Goal: Task Accomplishment & Management: Manage account settings

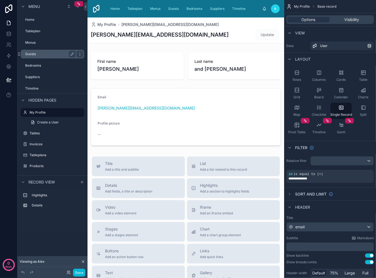
click at [46, 55] on label "Guests" at bounding box center [49, 54] width 48 height 4
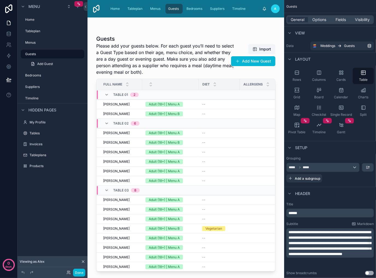
click at [125, 104] on div at bounding box center [185, 144] width 197 height 254
click at [125, 104] on span "[PERSON_NAME]" at bounding box center [116, 104] width 27 height 4
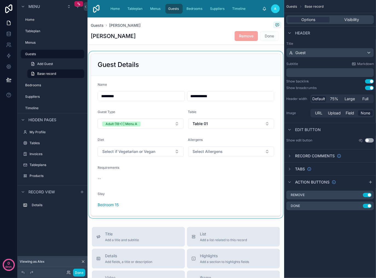
click at [164, 112] on div at bounding box center [185, 134] width 197 height 167
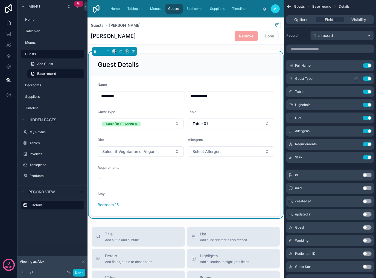
click at [355, 79] on icon "scrollable content" at bounding box center [356, 79] width 2 height 2
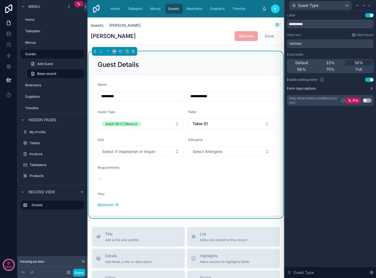
click at [366, 88] on button "Form input options" at bounding box center [330, 88] width 87 height 4
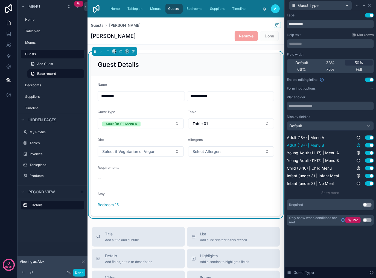
click at [358, 146] on icon at bounding box center [358, 145] width 1 height 1
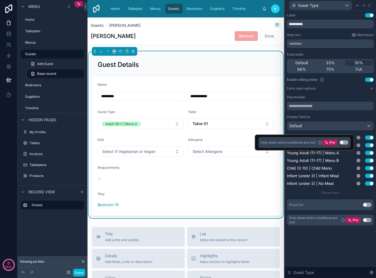
click at [343, 142] on button "Use setting" at bounding box center [344, 143] width 9 height 4
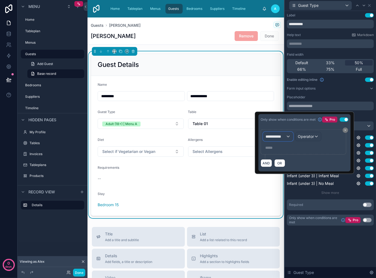
click at [278, 135] on span "**********" at bounding box center [275, 136] width 20 height 5
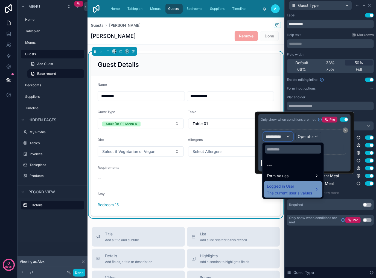
scroll to position [27, 0]
click at [308, 189] on span "Logged in User" at bounding box center [289, 186] width 45 height 7
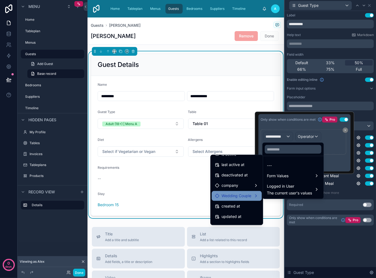
scroll to position [98, 0]
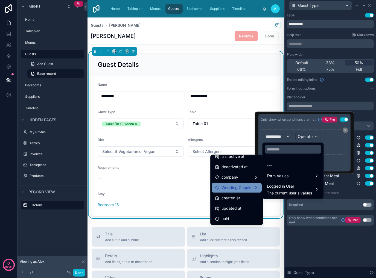
click at [246, 188] on span "Wedding Couple" at bounding box center [236, 188] width 30 height 7
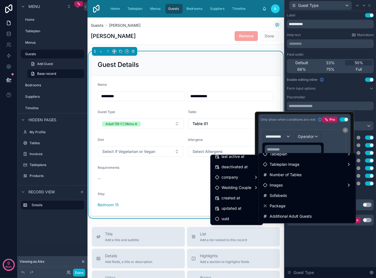
scroll to position [638, 0]
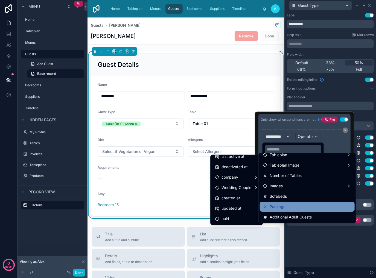
click at [311, 207] on div "Package" at bounding box center [307, 207] width 88 height 7
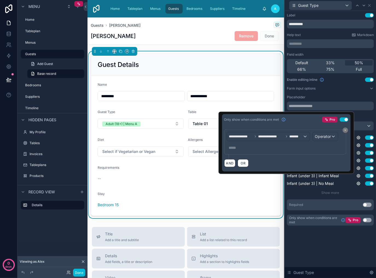
click at [232, 148] on p "***** ﻿" at bounding box center [286, 147] width 114 height 5
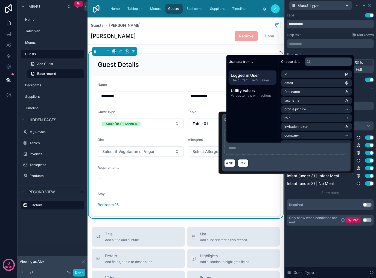
click at [260, 151] on div "***** ﻿" at bounding box center [285, 148] width 117 height 9
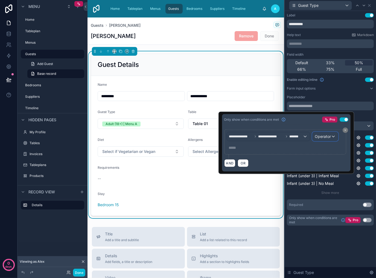
click at [332, 138] on div "Operator" at bounding box center [325, 136] width 25 height 9
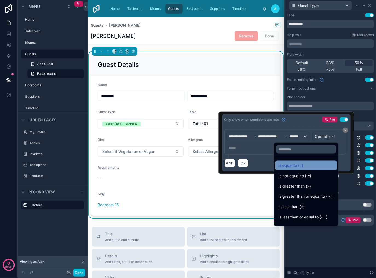
click at [296, 167] on span "Is equal to (=)" at bounding box center [290, 165] width 25 height 7
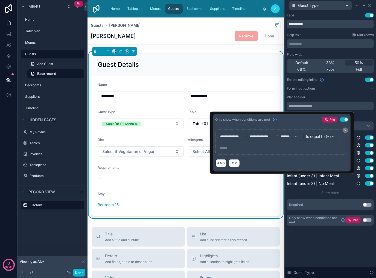
click at [225, 147] on p "***** ﻿" at bounding box center [281, 147] width 122 height 5
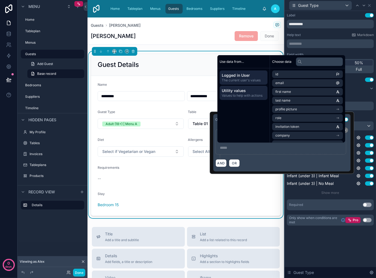
click at [246, 92] on span "Utility values" at bounding box center [243, 90] width 43 height 5
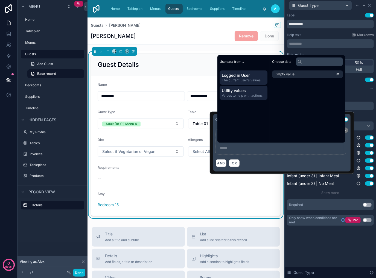
click at [246, 82] on span "The current user's values" at bounding box center [243, 80] width 43 height 4
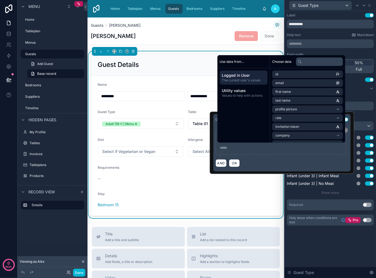
click at [275, 164] on div "AND OR" at bounding box center [281, 163] width 133 height 8
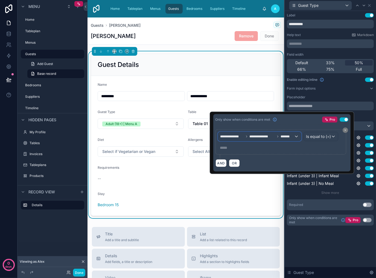
click at [291, 138] on span "*******" at bounding box center [287, 137] width 13 height 4
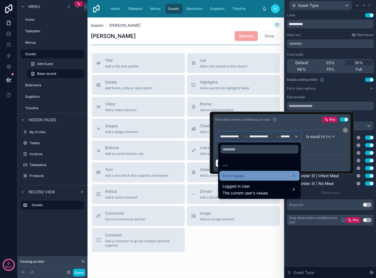
scroll to position [137, 0]
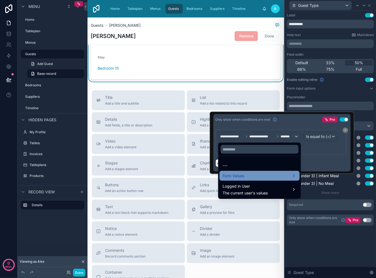
click at [276, 180] on div "Form Values" at bounding box center [260, 176] width 80 height 10
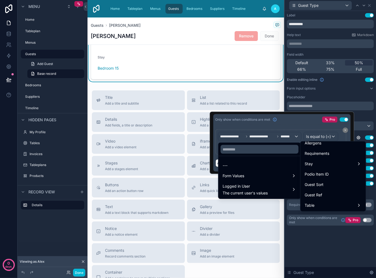
scroll to position [191, 0]
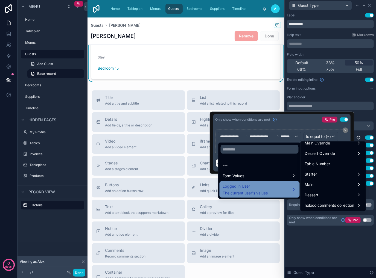
click at [257, 189] on div "Logged in User The current user's values" at bounding box center [245, 189] width 45 height 13
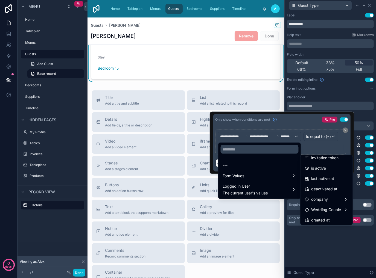
scroll to position [98, 0]
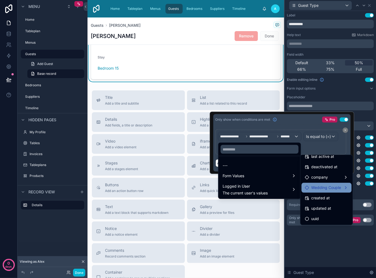
click at [333, 189] on span "Wedding Couple" at bounding box center [326, 188] width 30 height 7
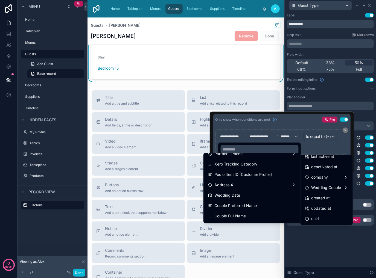
scroll to position [0, 0]
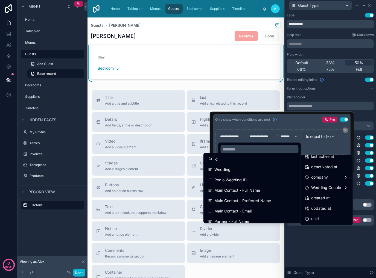
click at [322, 148] on div at bounding box center [282, 143] width 144 height 62
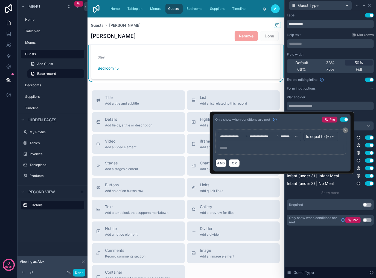
click at [224, 148] on p "***** ﻿" at bounding box center [281, 147] width 122 height 5
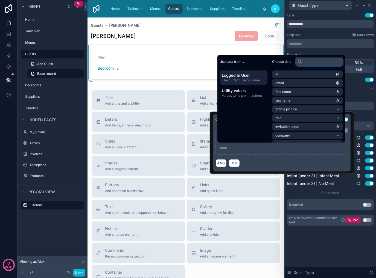
click at [317, 65] on input "text" at bounding box center [319, 61] width 47 height 9
click at [298, 163] on div "AND OR" at bounding box center [281, 163] width 133 height 8
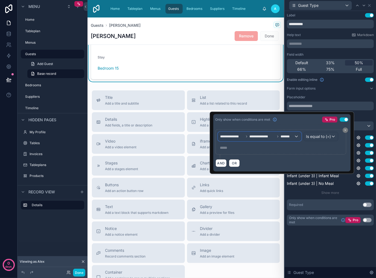
click at [287, 135] on span "*******" at bounding box center [287, 137] width 13 height 4
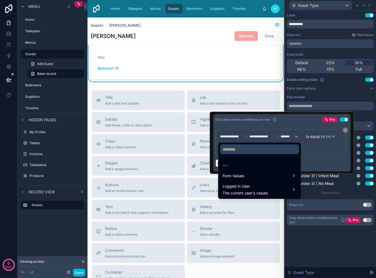
click at [268, 152] on input "text" at bounding box center [260, 149] width 78 height 9
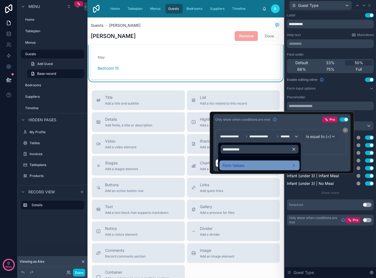
click at [280, 166] on div "Form Values" at bounding box center [260, 165] width 74 height 7
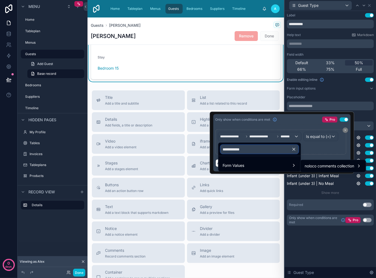
click at [274, 150] on input "**********" at bounding box center [260, 149] width 78 height 9
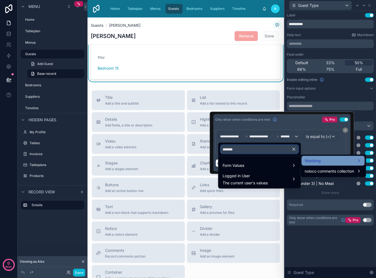
type input "*******"
click at [358, 161] on div "Wedding" at bounding box center [333, 161] width 57 height 7
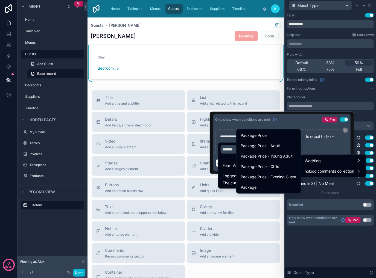
click at [261, 88] on div "**********" at bounding box center [185, 107] width 197 height 452
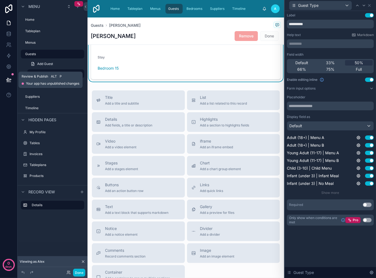
click at [8, 81] on icon at bounding box center [8, 79] width 5 height 5
click at [10, 35] on icon at bounding box center [9, 35] width 4 height 2
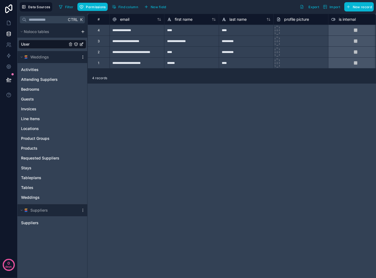
drag, startPoint x: 82, startPoint y: 56, endPoint x: 85, endPoint y: 58, distance: 3.4
click at [82, 57] on icon "scrollable content" at bounding box center [83, 57] width 4 height 4
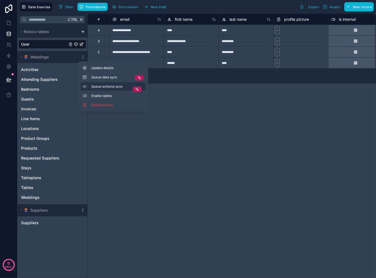
click at [119, 86] on span "Queue schema sync" at bounding box center [110, 86] width 39 height 4
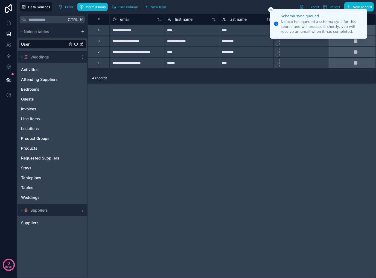
click at [83, 58] on icon "scrollable content" at bounding box center [83, 57] width 4 height 4
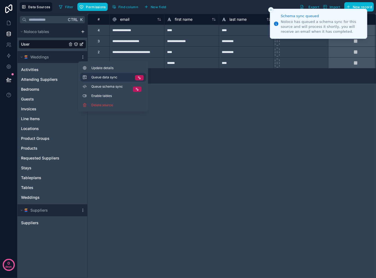
click at [121, 78] on span "Queue data sync" at bounding box center [110, 77] width 39 height 4
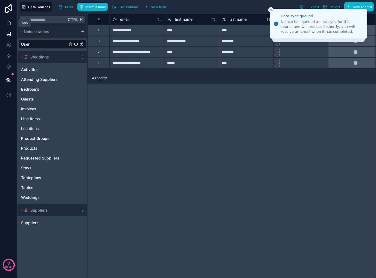
click at [5, 25] on link at bounding box center [8, 22] width 17 height 11
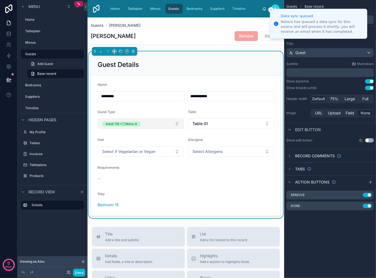
click at [165, 125] on button "Adult (18+) | Menu A" at bounding box center [141, 124] width 86 height 10
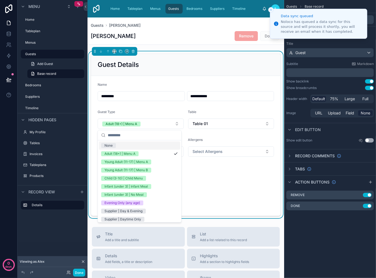
click at [165, 112] on div "Guest Type" at bounding box center [141, 113] width 86 height 7
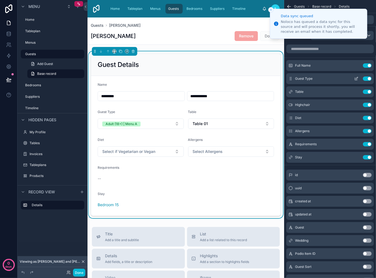
click at [354, 79] on icon "scrollable content" at bounding box center [356, 79] width 4 height 4
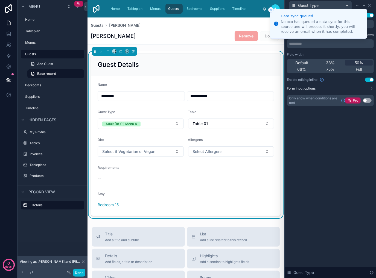
click at [364, 88] on button "Form input options" at bounding box center [330, 88] width 87 height 4
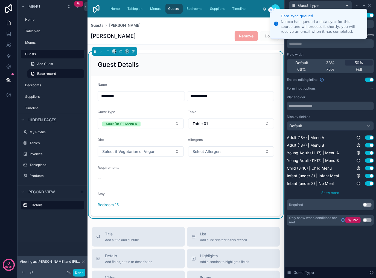
click at [330, 193] on span "Show more" at bounding box center [331, 193] width 18 height 4
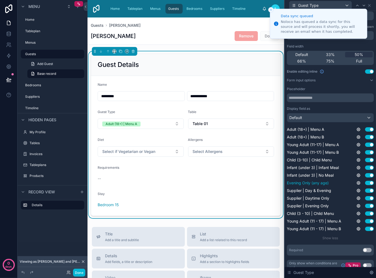
scroll to position [14, 0]
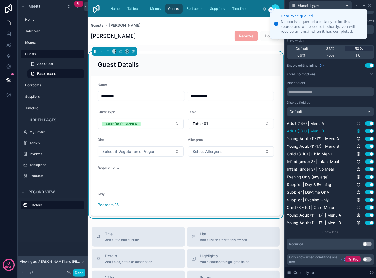
click at [356, 130] on icon at bounding box center [358, 131] width 4 height 4
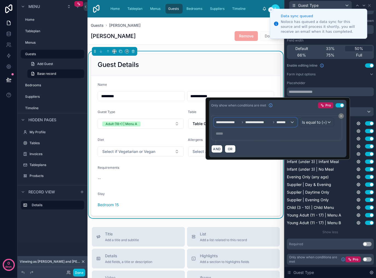
click at [287, 122] on span "*******" at bounding box center [282, 122] width 13 height 4
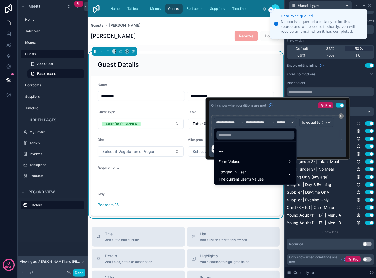
click at [325, 119] on div at bounding box center [277, 129] width 144 height 62
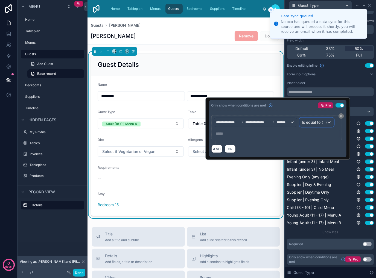
click at [324, 124] on span "Is equal to (=)" at bounding box center [314, 122] width 25 height 5
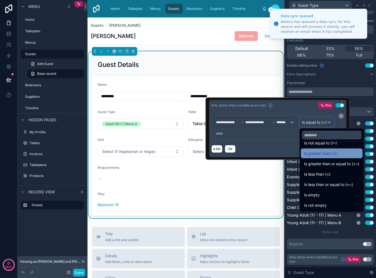
scroll to position [39, 0]
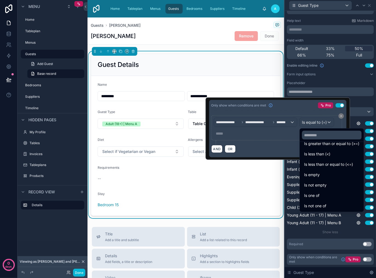
click at [336, 190] on ul "Is equal to (=) Is not equal to (!=) Is greater than (>) Is greater than or equ…" at bounding box center [332, 177] width 64 height 70
click at [335, 193] on div "Is one of" at bounding box center [331, 195] width 55 height 7
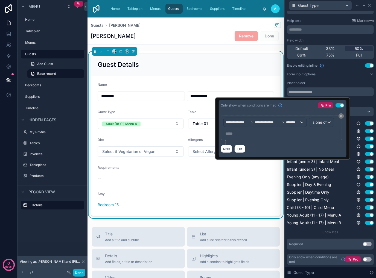
click at [243, 134] on p "***** ﻿" at bounding box center [281, 133] width 113 height 5
click at [252, 132] on p "***** ﻿" at bounding box center [281, 133] width 113 height 5
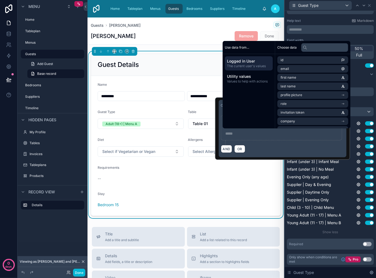
click at [292, 145] on div "AND OR" at bounding box center [282, 149] width 123 height 8
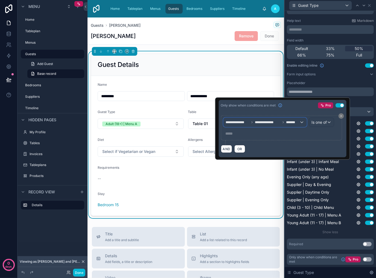
click at [294, 124] on span "*******" at bounding box center [292, 122] width 13 height 4
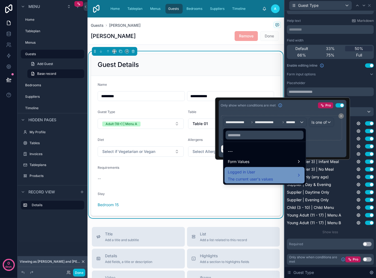
click at [270, 172] on span "Logged in User" at bounding box center [250, 172] width 45 height 7
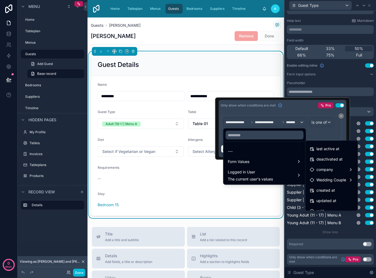
scroll to position [98, 0]
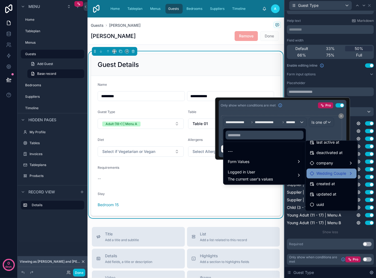
click at [339, 173] on span "Wedding Couple" at bounding box center [331, 173] width 30 height 7
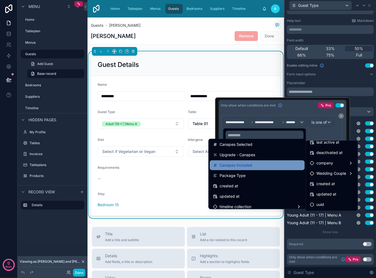
scroll to position [1066, 0]
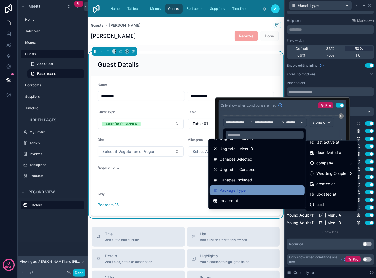
click at [253, 189] on div "Package Type" at bounding box center [257, 190] width 88 height 7
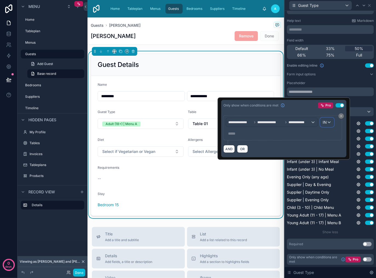
click at [331, 122] on div "IN" at bounding box center [326, 122] width 13 height 9
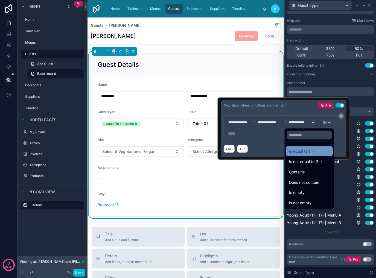
click at [305, 151] on div "Is equal to (=)" at bounding box center [309, 151] width 40 height 7
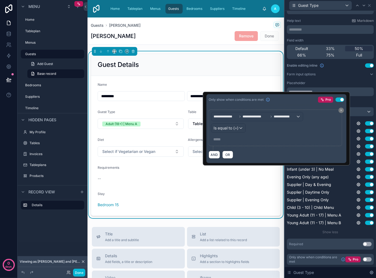
click at [221, 140] on p "***** ﻿" at bounding box center [275, 139] width 125 height 5
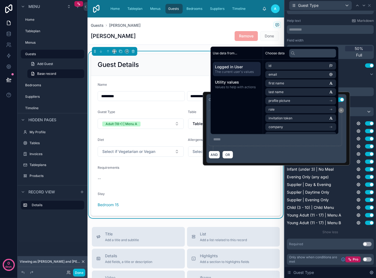
click at [236, 135] on div "***** ﻿" at bounding box center [275, 139] width 129 height 9
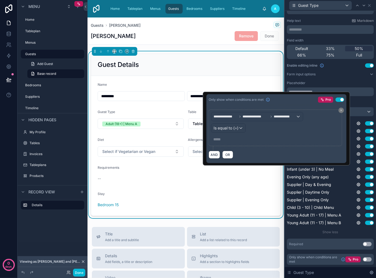
click at [235, 140] on p "***** ﻿" at bounding box center [275, 139] width 125 height 5
click at [257, 157] on div "AND OR" at bounding box center [277, 155] width 136 height 8
click at [265, 177] on div "--" at bounding box center [186, 178] width 176 height 5
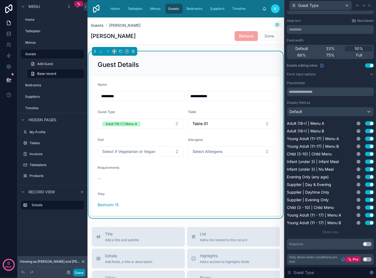
click at [78, 274] on button "Done" at bounding box center [79, 273] width 12 height 8
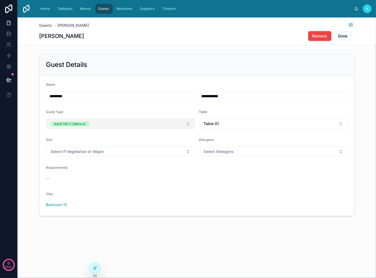
click at [177, 127] on button "Adult (18+) | Menu A" at bounding box center [120, 124] width 148 height 10
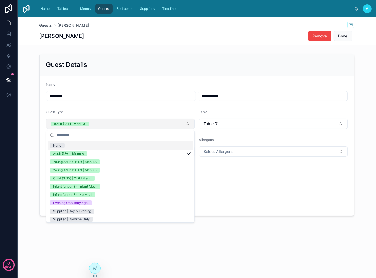
click at [177, 127] on button "Adult (18+) | Menu A" at bounding box center [120, 124] width 148 height 10
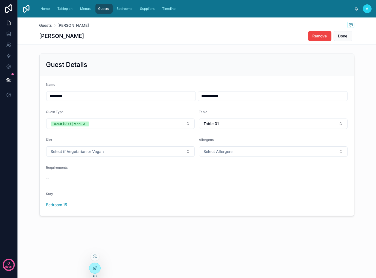
click at [97, 267] on div at bounding box center [94, 268] width 11 height 10
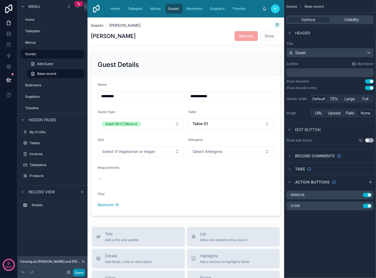
click at [81, 274] on button "Done" at bounding box center [79, 273] width 12 height 8
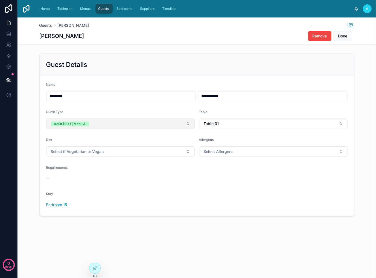
click at [160, 125] on button "Adult (18+) | Menu A" at bounding box center [120, 124] width 148 height 10
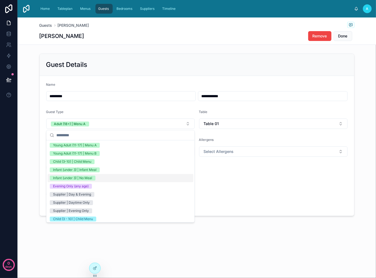
scroll to position [0, 0]
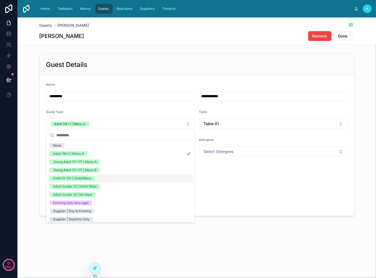
click at [257, 180] on div "--" at bounding box center [196, 178] width 301 height 5
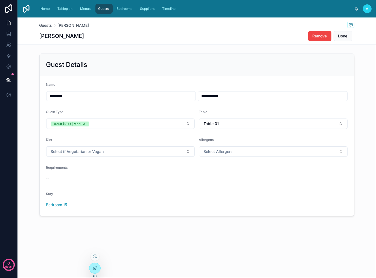
click at [94, 269] on icon at bounding box center [95, 268] width 4 height 4
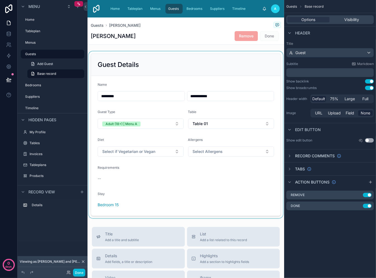
click at [235, 179] on div at bounding box center [185, 134] width 197 height 167
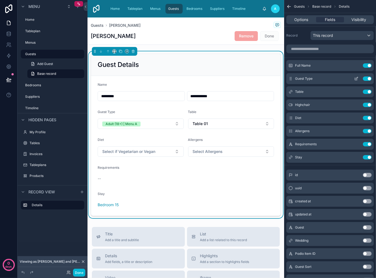
click at [357, 79] on icon "scrollable content" at bounding box center [357, 78] width 2 height 2
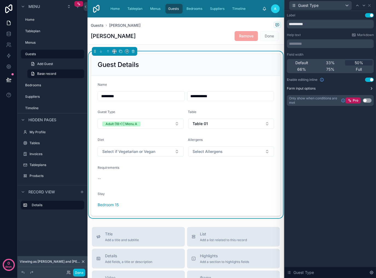
click at [348, 89] on button "Form input options" at bounding box center [330, 88] width 87 height 4
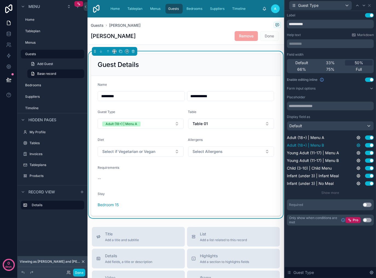
click at [358, 145] on icon at bounding box center [358, 145] width 4 height 4
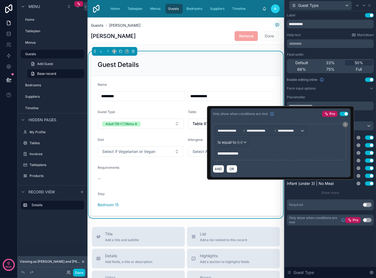
click at [238, 153] on span "**********" at bounding box center [227, 154] width 21 height 4
click at [255, 154] on p "**********" at bounding box center [279, 153] width 125 height 5
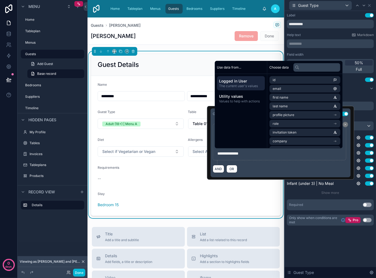
click at [270, 165] on div "AND OR" at bounding box center [281, 169] width 136 height 8
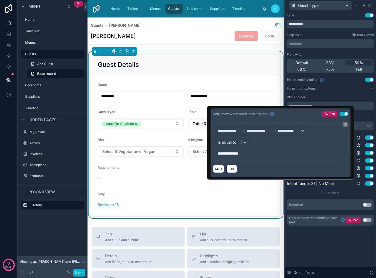
click at [258, 156] on p "**********" at bounding box center [279, 153] width 125 height 5
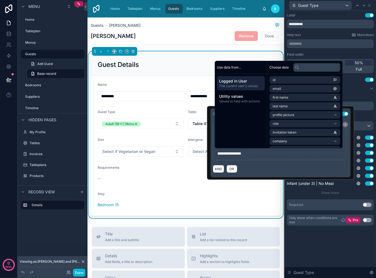
click at [284, 169] on div "AND OR" at bounding box center [281, 169] width 136 height 8
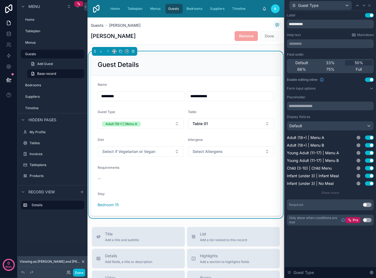
click at [271, 193] on form "**********" at bounding box center [185, 146] width 189 height 140
click at [76, 272] on button "Done" at bounding box center [79, 273] width 12 height 8
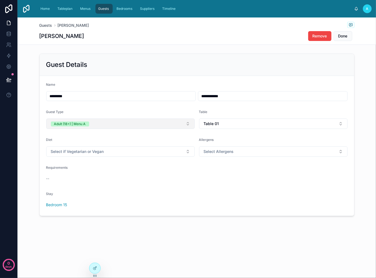
drag, startPoint x: 149, startPoint y: 125, endPoint x: 170, endPoint y: 120, distance: 21.3
click at [151, 125] on button "Adult (18+) | Menu A" at bounding box center [120, 124] width 148 height 10
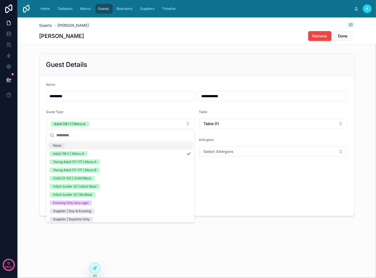
click at [175, 113] on div "Guest Type" at bounding box center [120, 113] width 148 height 7
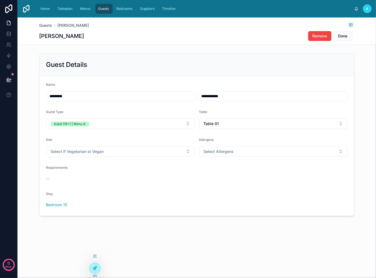
click at [99, 268] on div at bounding box center [94, 268] width 11 height 10
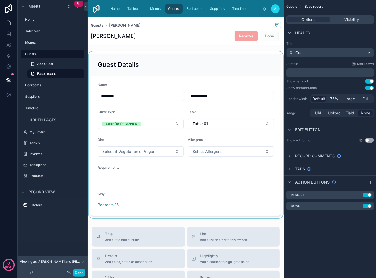
click at [167, 106] on div at bounding box center [185, 134] width 197 height 167
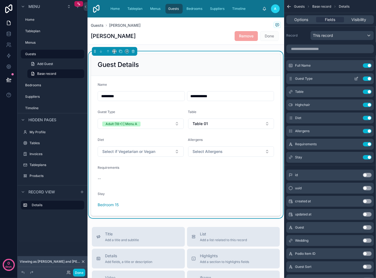
click at [355, 79] on icon "scrollable content" at bounding box center [356, 79] width 4 height 4
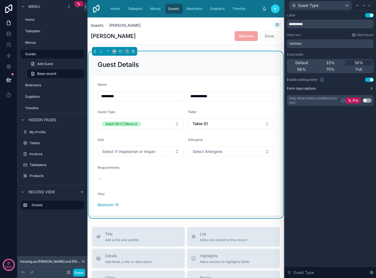
click at [311, 89] on label "Form input options" at bounding box center [301, 88] width 29 height 4
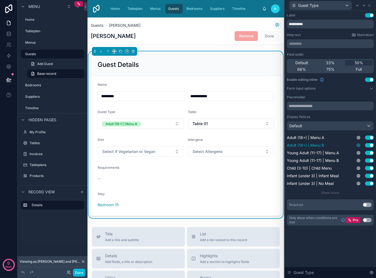
click at [358, 146] on icon at bounding box center [358, 145] width 1 height 1
click at [338, 251] on div "**********" at bounding box center [330, 144] width 91 height 267
click at [359, 145] on icon at bounding box center [358, 145] width 4 height 4
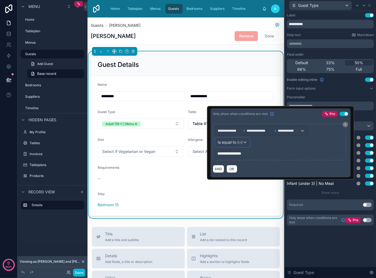
click at [237, 143] on span "Is equal to (=)" at bounding box center [230, 142] width 25 height 5
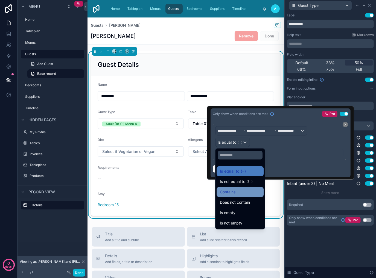
click at [257, 189] on div "Contains" at bounding box center [240, 192] width 40 height 7
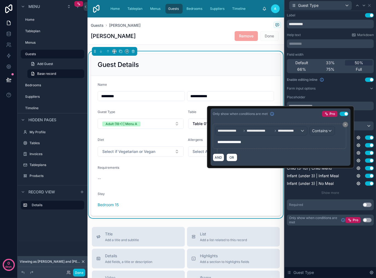
click at [256, 142] on p "**********" at bounding box center [279, 141] width 125 height 5
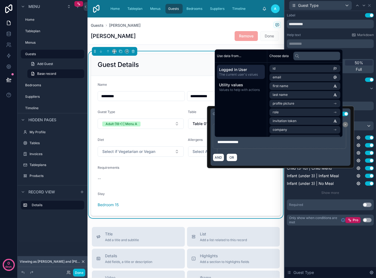
click at [281, 156] on div "AND OR" at bounding box center [281, 157] width 136 height 8
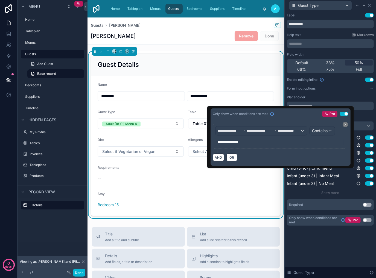
click at [238, 141] on span "**********" at bounding box center [227, 142] width 21 height 4
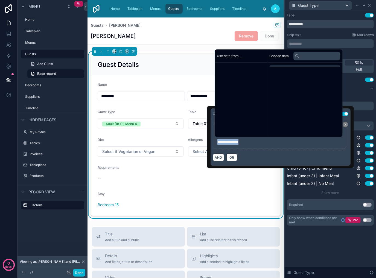
click at [238, 141] on span "**********" at bounding box center [227, 142] width 21 height 4
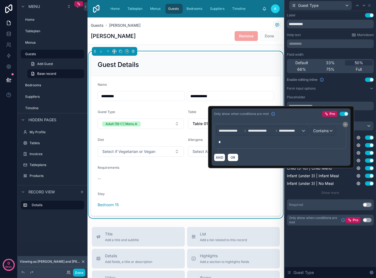
click at [261, 154] on div "AND OR" at bounding box center [281, 157] width 135 height 8
click at [258, 198] on div "Stay" at bounding box center [186, 195] width 176 height 7
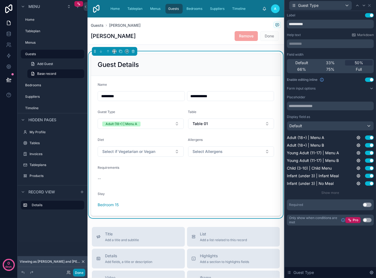
click at [78, 274] on button "Done" at bounding box center [79, 273] width 12 height 8
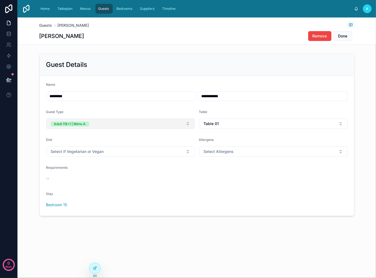
click at [173, 126] on button "Adult (18+) | Menu A" at bounding box center [120, 124] width 148 height 10
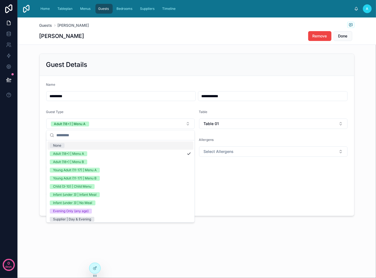
click at [243, 179] on div "--" at bounding box center [196, 178] width 301 height 5
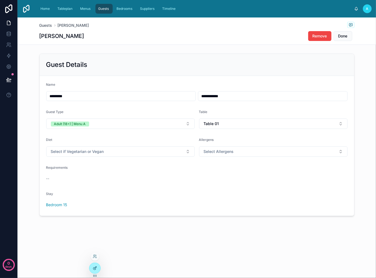
click at [94, 267] on icon at bounding box center [95, 268] width 4 height 4
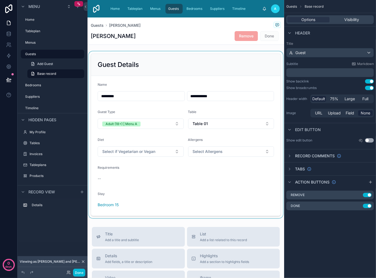
click at [173, 111] on div at bounding box center [185, 134] width 197 height 167
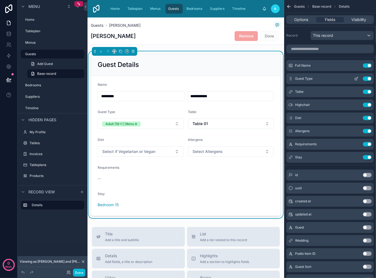
click at [354, 79] on icon "scrollable content" at bounding box center [356, 79] width 4 height 4
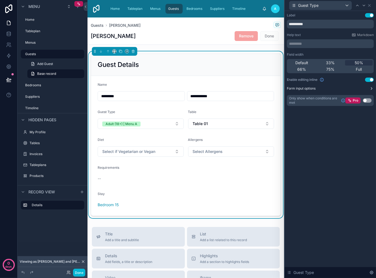
click at [340, 89] on button "Form input options" at bounding box center [330, 88] width 87 height 4
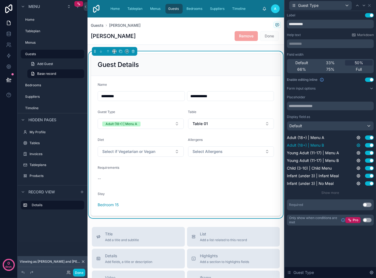
click at [358, 147] on icon at bounding box center [358, 145] width 4 height 4
click at [360, 144] on icon at bounding box center [358, 145] width 4 height 4
click at [360, 145] on icon at bounding box center [358, 145] width 4 height 4
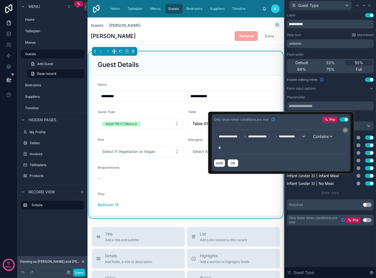
click at [255, 151] on div "*" at bounding box center [279, 148] width 127 height 9
click at [227, 150] on p "*" at bounding box center [280, 147] width 124 height 5
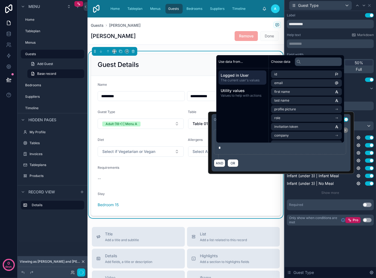
click at [264, 171] on div "**********" at bounding box center [281, 148] width 139 height 46
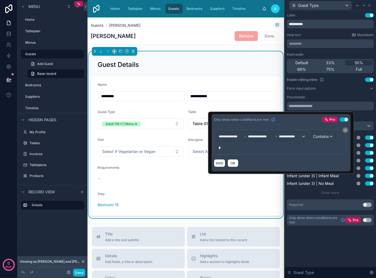
click at [328, 246] on div "**********" at bounding box center [330, 144] width 91 height 267
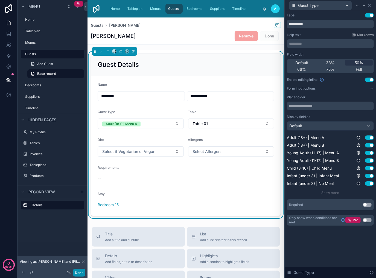
click at [80, 274] on button "Done" at bounding box center [79, 273] width 12 height 8
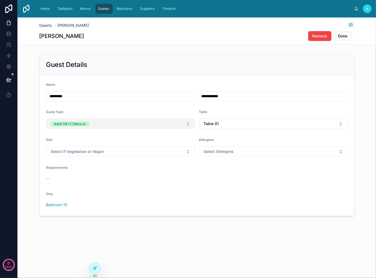
click at [157, 126] on button "Adult (18+) | Menu A" at bounding box center [120, 124] width 148 height 10
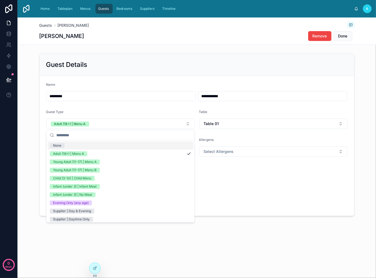
click at [302, 203] on div "Bedroom 15" at bounding box center [196, 204] width 301 height 5
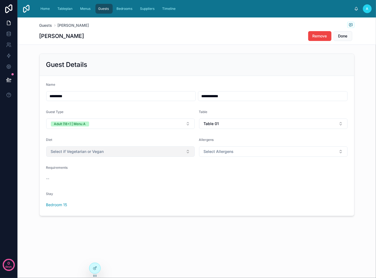
click at [134, 149] on button "Select if Vegetarian or Vegan" at bounding box center [120, 152] width 148 height 10
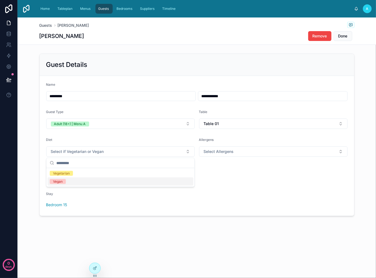
click at [154, 213] on form "**********" at bounding box center [197, 146] width 314 height 140
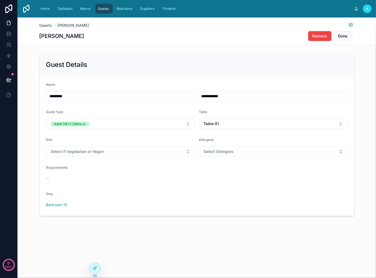
drag, startPoint x: 61, startPoint y: 206, endPoint x: 95, endPoint y: 202, distance: 33.6
click at [61, 206] on span "Bedroom 15" at bounding box center [56, 204] width 21 height 5
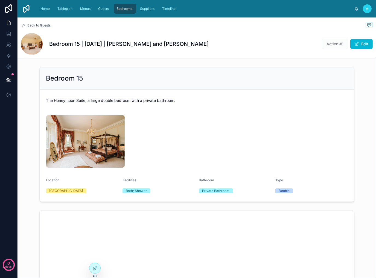
click at [32, 25] on span "Back to Guests" at bounding box center [38, 25] width 23 height 4
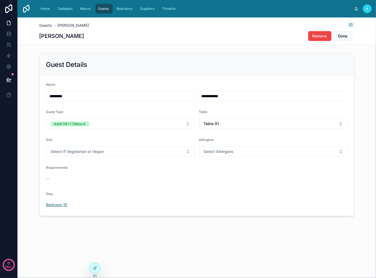
click at [59, 204] on span "Bedroom 15" at bounding box center [56, 204] width 21 height 5
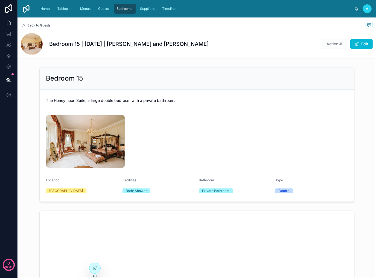
click at [331, 45] on span "Action #1" at bounding box center [335, 43] width 26 height 5
drag, startPoint x: 315, startPoint y: 40, endPoint x: 340, endPoint y: 46, distance: 25.5
click at [340, 46] on div "Action #1 Edit" at bounding box center [344, 44] width 55 height 10
click at [312, 48] on div "Bedroom 15 | [DATE] | [PERSON_NAME] and [PERSON_NAME] Action #1 Edit" at bounding box center [197, 44] width 352 height 22
click at [37, 25] on span "Back to Guests" at bounding box center [38, 25] width 23 height 4
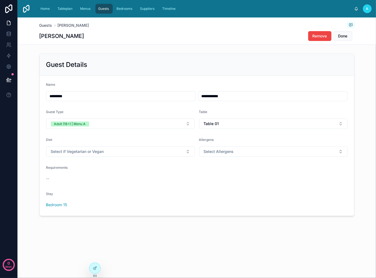
drag, startPoint x: 96, startPoint y: 268, endPoint x: 101, endPoint y: 265, distance: 6.1
click at [95, 268] on icon at bounding box center [95, 268] width 4 height 4
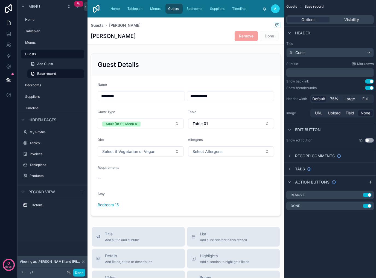
click at [171, 11] on div "Guests" at bounding box center [174, 8] width 14 height 9
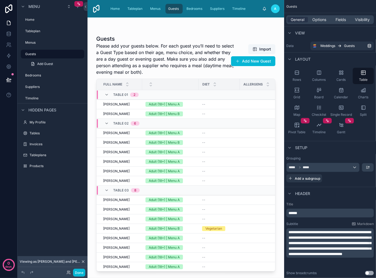
click at [222, 106] on div at bounding box center [185, 144] width 197 height 254
click at [218, 104] on div "--" at bounding box center [219, 104] width 34 height 4
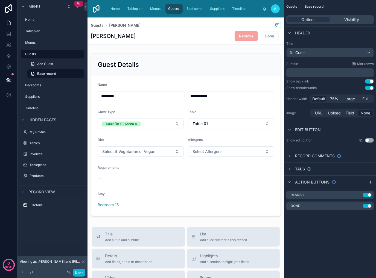
click at [370, 89] on button "Use setting" at bounding box center [369, 88] width 9 height 4
click at [367, 81] on button "Use setting" at bounding box center [369, 81] width 9 height 4
click at [371, 88] on button "Use setting" at bounding box center [369, 88] width 9 height 4
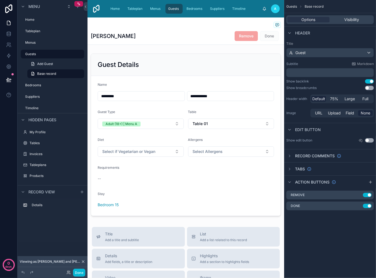
click at [371, 82] on button "Use setting" at bounding box center [369, 81] width 9 height 4
click at [370, 81] on button "Use setting" at bounding box center [369, 81] width 9 height 4
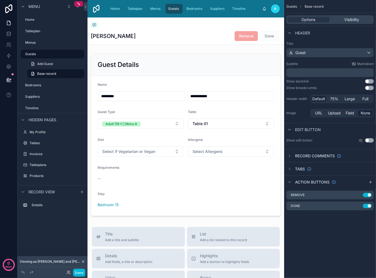
click at [370, 81] on button "Use setting" at bounding box center [369, 81] width 9 height 4
click at [96, 22] on div at bounding box center [186, 25] width 190 height 7
click at [368, 88] on button "Use setting" at bounding box center [369, 88] width 9 height 4
click at [80, 273] on button "Done" at bounding box center [79, 273] width 12 height 8
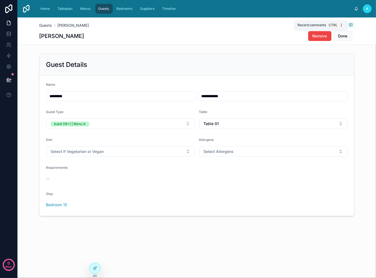
click at [351, 25] on icon at bounding box center [350, 25] width 1 height 0
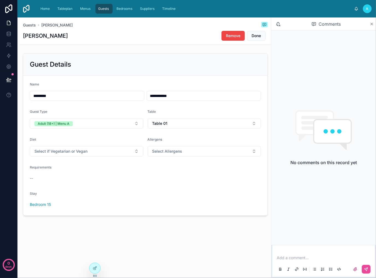
click at [372, 24] on icon at bounding box center [372, 24] width 4 height 4
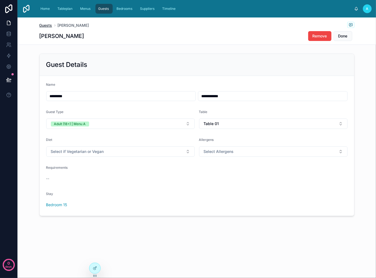
click at [44, 24] on span "Guests" at bounding box center [45, 25] width 13 height 5
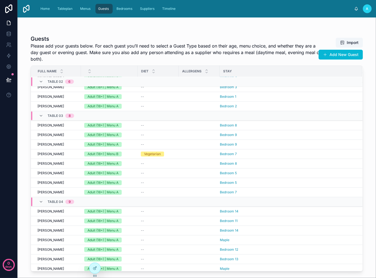
scroll to position [142, 0]
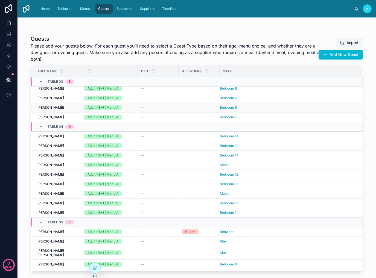
click at [156, 106] on div "--" at bounding box center [158, 108] width 34 height 4
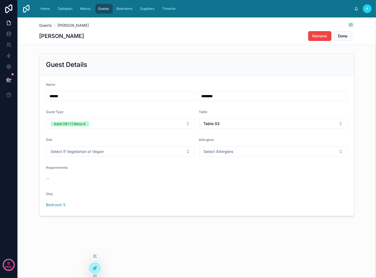
click at [93, 268] on icon at bounding box center [94, 269] width 2 height 2
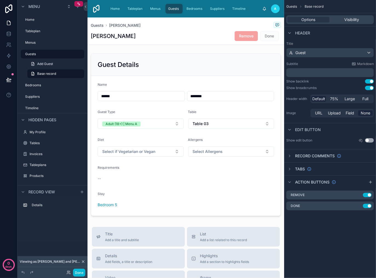
click at [363, 155] on div "Record comments" at bounding box center [330, 155] width 92 height 13
click at [293, 155] on div "Record comments" at bounding box center [313, 156] width 55 height 7
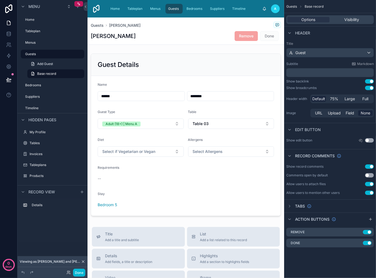
click at [367, 165] on button "Use setting" at bounding box center [369, 167] width 9 height 4
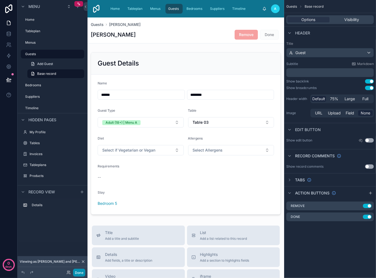
click at [79, 271] on button "Done" at bounding box center [79, 273] width 12 height 8
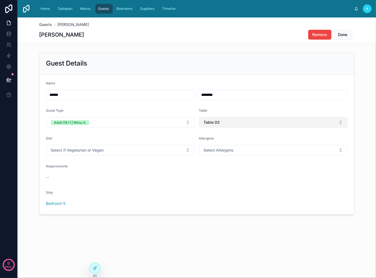
click at [261, 122] on button "Table 03" at bounding box center [273, 122] width 148 height 10
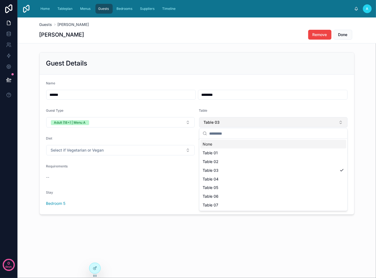
click at [261, 122] on button "Table 03" at bounding box center [273, 122] width 148 height 10
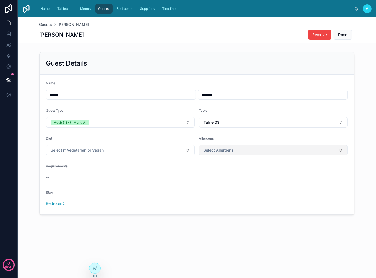
click at [281, 149] on button "Select Allergens" at bounding box center [273, 150] width 148 height 10
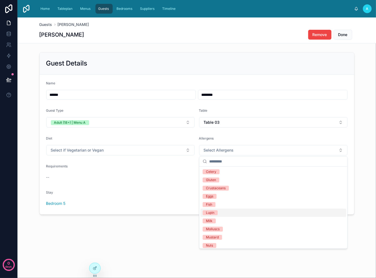
click at [150, 238] on div "Guests [PERSON_NAME] [PERSON_NAME] Remove Done Guest Details Name ****** ******…" at bounding box center [196, 134] width 358 height 235
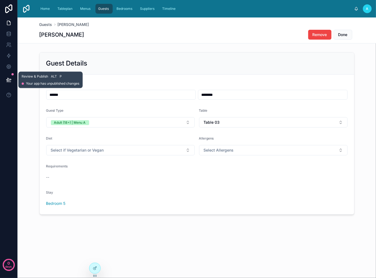
click at [12, 82] on button at bounding box center [9, 79] width 12 height 15
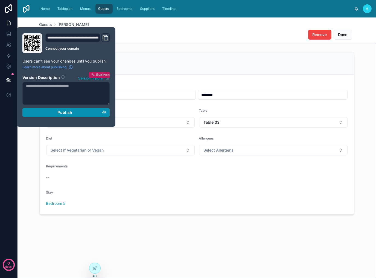
click at [66, 113] on span "Publish" at bounding box center [64, 112] width 15 height 5
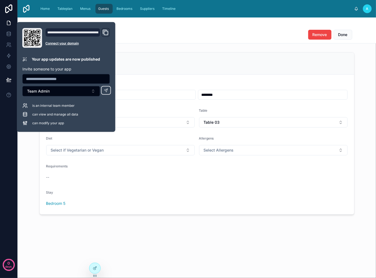
click at [166, 46] on div "Guests [PERSON_NAME] [PERSON_NAME] Remove Done Guest Details Name ****** ******…" at bounding box center [196, 134] width 358 height 235
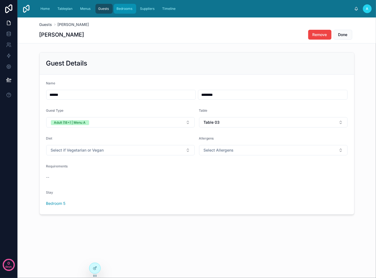
click at [127, 7] on span "Bedrooms" at bounding box center [124, 9] width 16 height 4
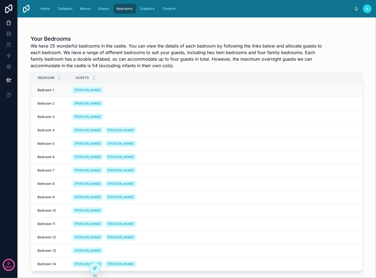
click at [175, 88] on div "[PERSON_NAME]" at bounding box center [213, 90] width 283 height 9
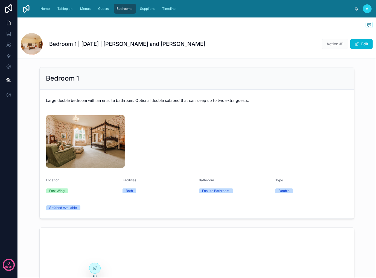
click at [24, 27] on div at bounding box center [197, 25] width 352 height 7
click at [96, 270] on icon at bounding box center [95, 268] width 4 height 4
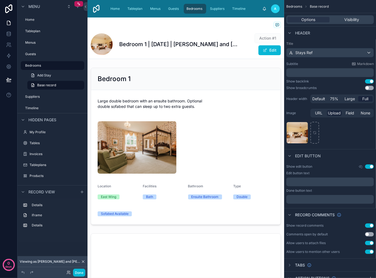
click at [371, 89] on button "Use setting" at bounding box center [369, 88] width 9 height 4
click at [76, 274] on button "Done" at bounding box center [79, 273] width 12 height 8
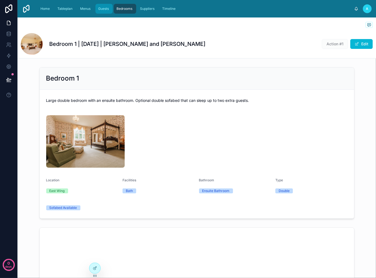
click at [99, 10] on span "Guests" at bounding box center [103, 9] width 11 height 4
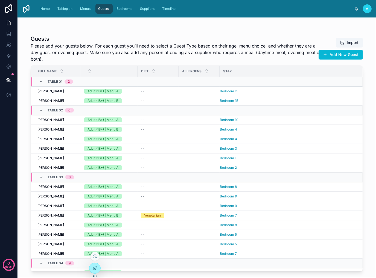
click at [93, 268] on icon at bounding box center [94, 269] width 2 height 2
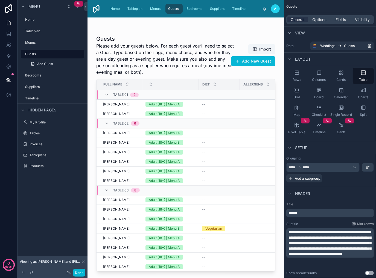
click at [291, 7] on span "Guests" at bounding box center [291, 6] width 11 height 4
click at [214, 61] on div at bounding box center [185, 144] width 197 height 254
click at [250, 60] on button "Add New Guest" at bounding box center [253, 61] width 44 height 10
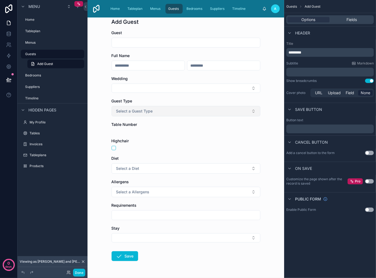
scroll to position [38, 0]
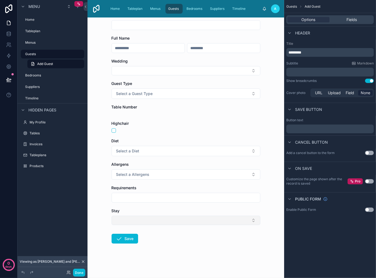
click at [234, 221] on button "Select Button" at bounding box center [186, 220] width 149 height 9
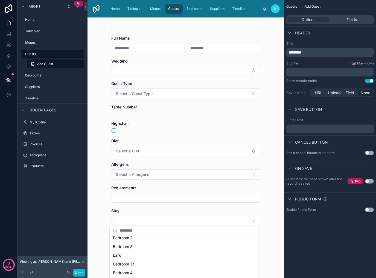
scroll to position [0, 0]
click at [97, 188] on div "Guests Add Guest Add Guest Guest Full Name Wedding Guest Type Select a Guest Ty…" at bounding box center [185, 147] width 197 height 261
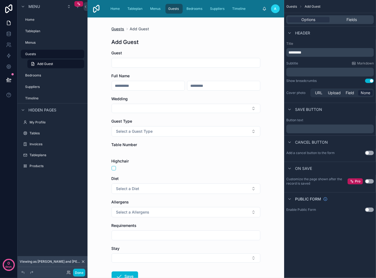
click at [112, 27] on span "Guests" at bounding box center [118, 28] width 13 height 5
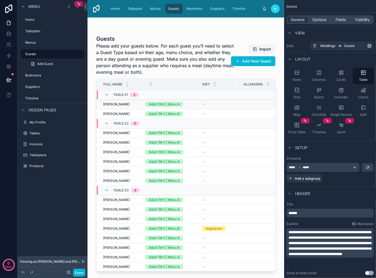
click at [219, 105] on div "--" at bounding box center [219, 104] width 34 height 4
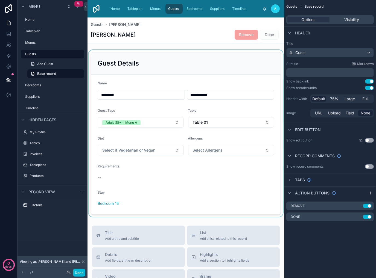
click at [166, 188] on div at bounding box center [185, 133] width 197 height 167
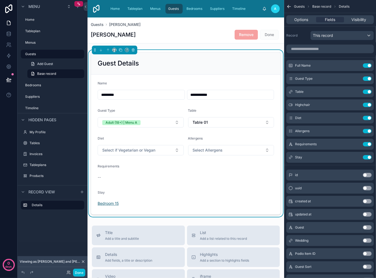
click at [109, 204] on span "Bedroom 15" at bounding box center [108, 203] width 21 height 5
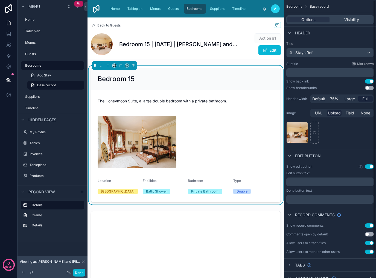
click at [370, 89] on button "Use setting" at bounding box center [369, 88] width 9 height 4
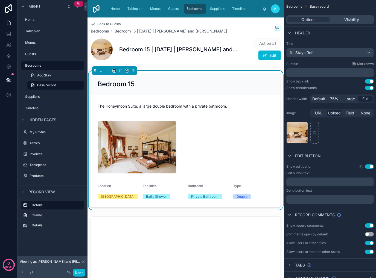
click at [370, 89] on button "Use setting" at bounding box center [369, 88] width 9 height 4
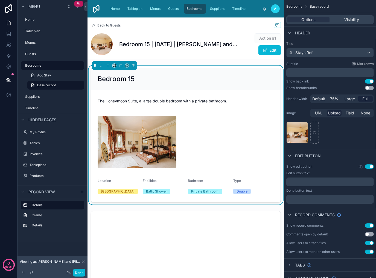
click at [371, 227] on button "Use setting" at bounding box center [369, 226] width 9 height 4
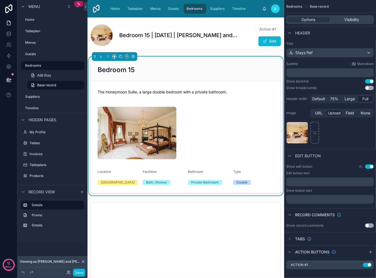
scroll to position [4, 0]
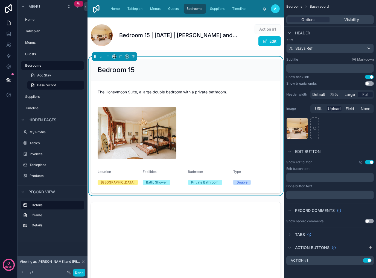
click at [370, 162] on button "Use setting" at bounding box center [369, 162] width 9 height 4
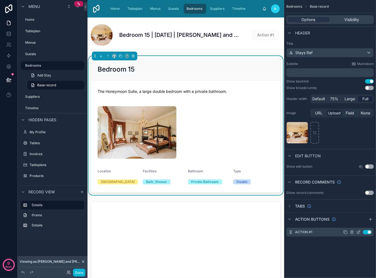
click at [352, 233] on icon "scrollable content" at bounding box center [352, 232] width 0 height 1
click at [361, 224] on icon at bounding box center [360, 223] width 4 height 4
click at [369, 167] on button "Use setting" at bounding box center [369, 167] width 9 height 4
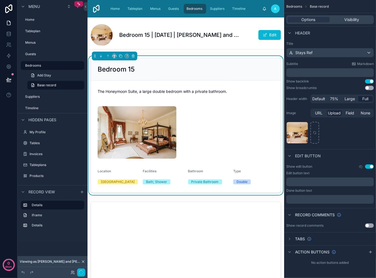
click at [369, 167] on button "Use setting" at bounding box center [369, 167] width 9 height 4
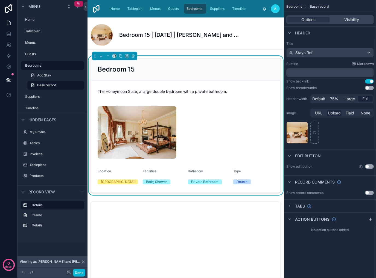
click at [372, 192] on button "Use setting" at bounding box center [369, 193] width 9 height 4
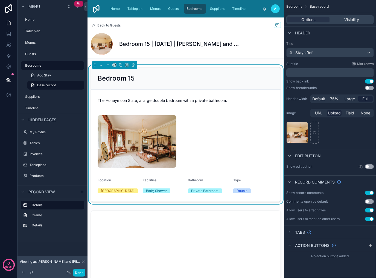
click at [369, 212] on button "Use setting" at bounding box center [369, 210] width 9 height 4
click at [370, 220] on button "Use setting" at bounding box center [369, 219] width 9 height 4
click at [370, 210] on button "Use setting" at bounding box center [369, 210] width 9 height 4
click at [370, 200] on button "Use setting" at bounding box center [369, 202] width 9 height 4
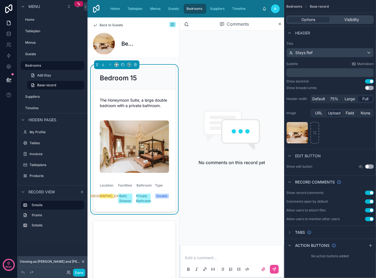
click at [370, 200] on button "Use setting" at bounding box center [369, 202] width 9 height 4
click at [370, 192] on button "Use setting" at bounding box center [369, 193] width 9 height 4
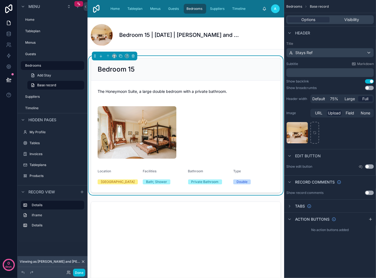
click at [370, 192] on button "Use setting" at bounding box center [369, 193] width 9 height 4
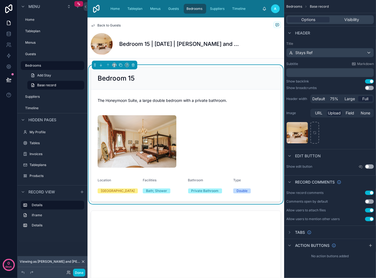
click at [371, 191] on button "Use setting" at bounding box center [369, 193] width 9 height 4
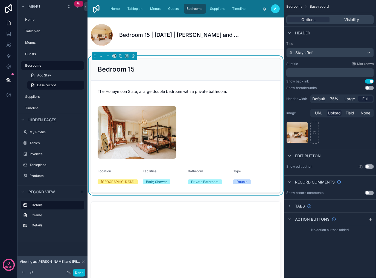
click at [371, 191] on button "Use setting" at bounding box center [369, 193] width 9 height 4
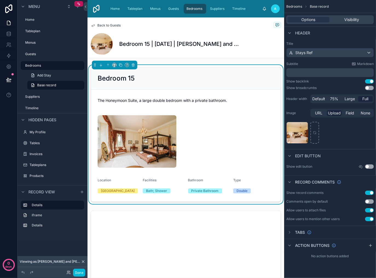
click at [370, 87] on button "Use setting" at bounding box center [369, 88] width 9 height 4
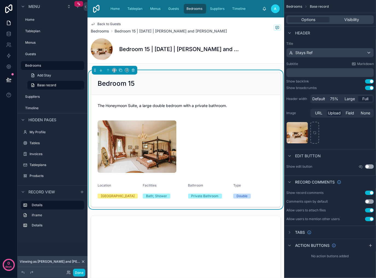
click at [368, 193] on button "Use setting" at bounding box center [369, 193] width 9 height 4
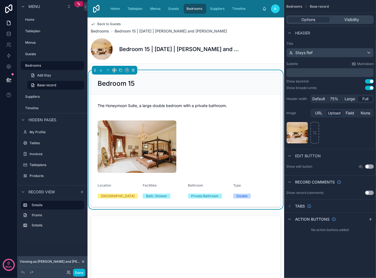
click at [369, 87] on button "Use setting" at bounding box center [369, 88] width 9 height 4
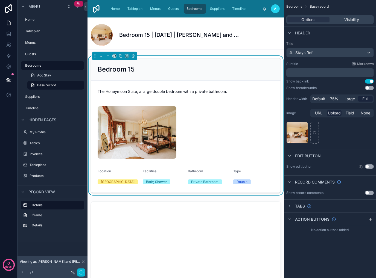
click at [369, 87] on button "Use setting" at bounding box center [369, 88] width 9 height 4
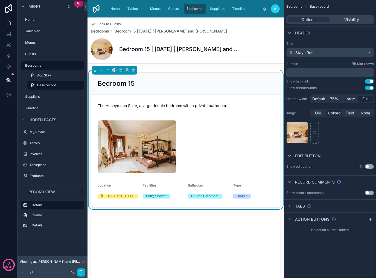
click at [369, 81] on button "Use setting" at bounding box center [369, 81] width 9 height 4
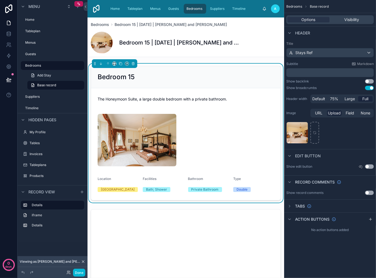
click at [369, 81] on button "Use setting" at bounding box center [369, 81] width 9 height 4
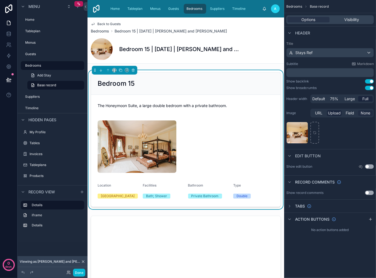
click at [369, 113] on span "None" at bounding box center [366, 112] width 10 height 5
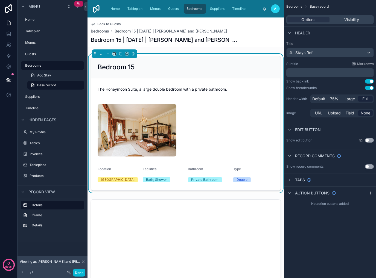
click at [371, 87] on button "Use setting" at bounding box center [369, 88] width 9 height 4
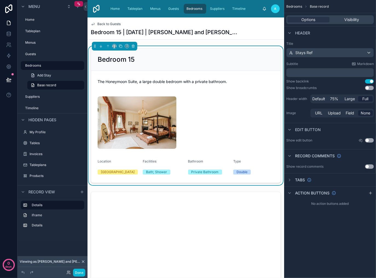
click at [343, 239] on div "Bedrooms Base record Options Visibility Header Title Stays Ref Subtitle Markdow…" at bounding box center [330, 139] width 92 height 278
click at [112, 24] on span "Back to Guests" at bounding box center [108, 24] width 23 height 4
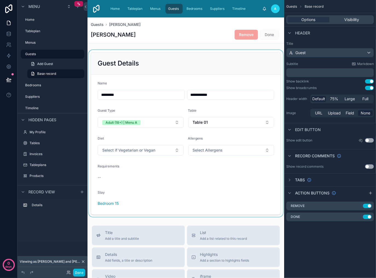
click at [115, 204] on div at bounding box center [185, 133] width 197 height 167
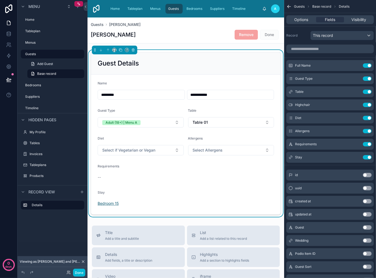
click at [110, 204] on span "Bedroom 15" at bounding box center [108, 203] width 21 height 5
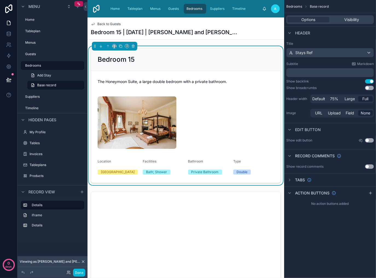
click at [230, 118] on div at bounding box center [186, 123] width 176 height 52
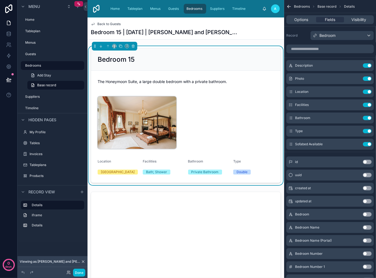
click at [159, 113] on img at bounding box center [137, 123] width 79 height 52
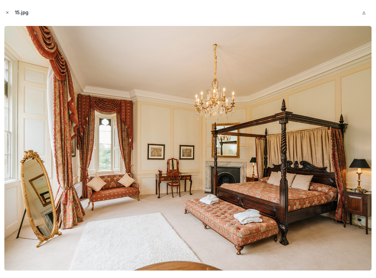
click at [5, 12] on icon "Close modal" at bounding box center [7, 13] width 4 height 4
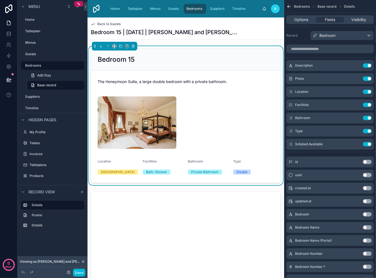
click at [204, 113] on div at bounding box center [186, 123] width 176 height 52
click at [357, 78] on icon "scrollable content" at bounding box center [357, 78] width 2 height 2
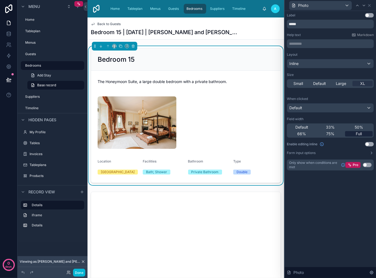
click at [359, 134] on span "Full" at bounding box center [359, 133] width 6 height 5
click at [358, 127] on span "50%" at bounding box center [359, 127] width 8 height 5
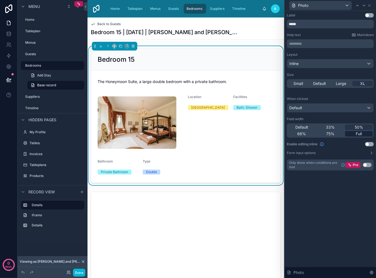
click at [359, 134] on span "Full" at bounding box center [359, 133] width 6 height 5
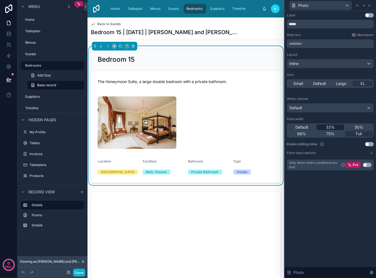
click at [334, 129] on span "33%" at bounding box center [330, 127] width 9 height 5
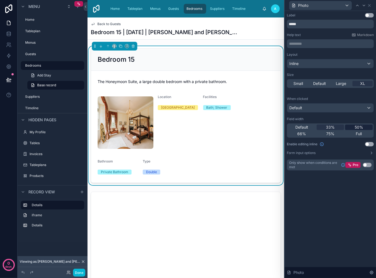
click at [358, 127] on span "50%" at bounding box center [359, 127] width 8 height 5
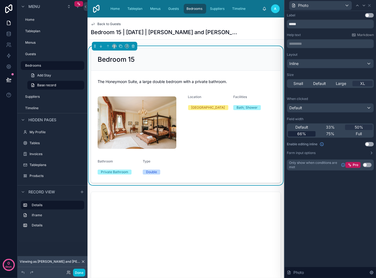
click at [300, 135] on span "66%" at bounding box center [301, 133] width 9 height 5
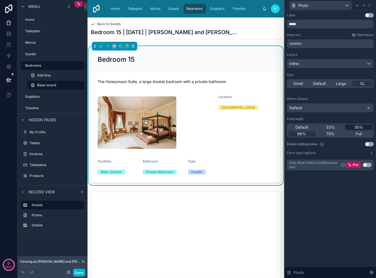
click at [358, 127] on span "50%" at bounding box center [359, 127] width 8 height 5
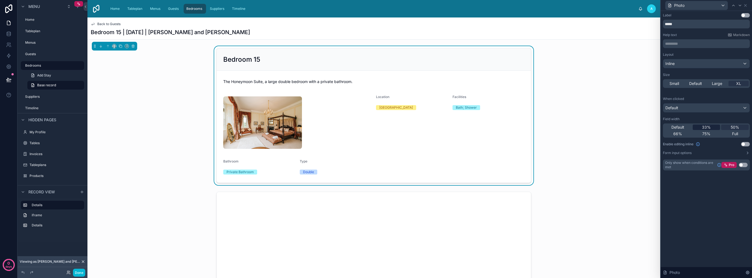
click at [376, 125] on span "33%" at bounding box center [706, 127] width 9 height 5
click at [376, 133] on span "Full" at bounding box center [735, 133] width 6 height 5
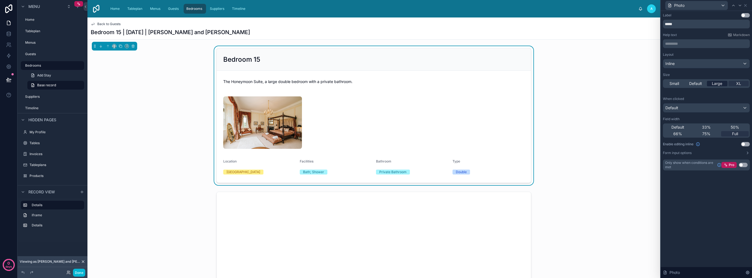
click at [376, 82] on span "Large" at bounding box center [717, 83] width 10 height 5
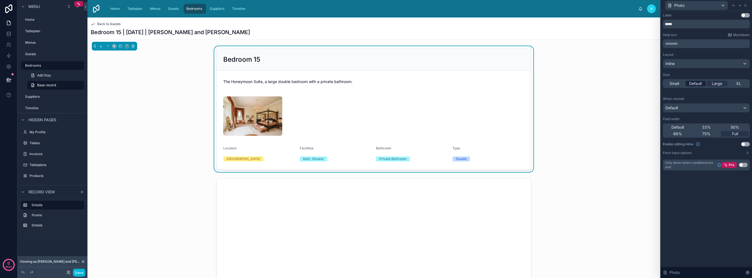
click at [376, 85] on span "Default" at bounding box center [696, 83] width 13 height 5
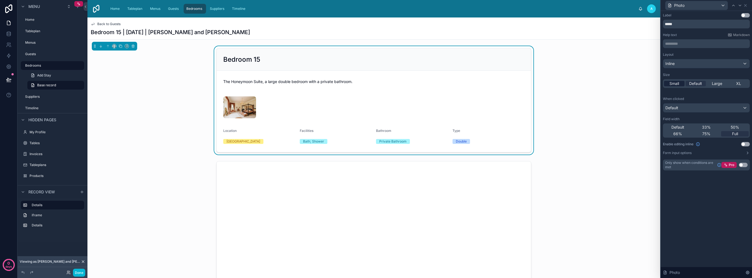
click at [376, 85] on div "Small" at bounding box center [674, 83] width 21 height 5
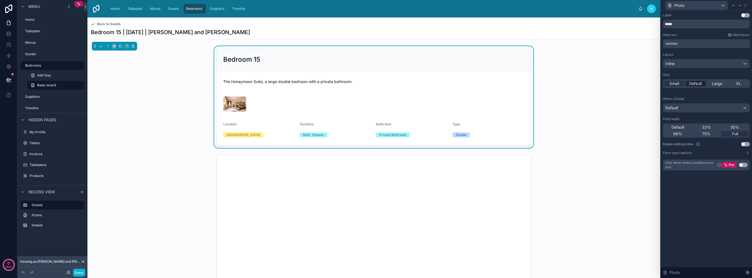
click at [376, 83] on span "Default" at bounding box center [696, 83] width 13 height 5
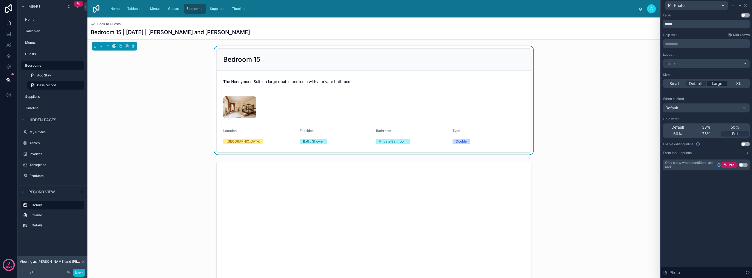
click at [376, 84] on span "Large" at bounding box center [717, 83] width 10 height 5
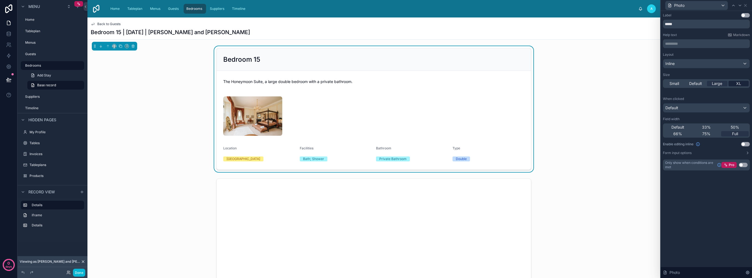
click at [376, 84] on div "XL" at bounding box center [739, 83] width 21 height 5
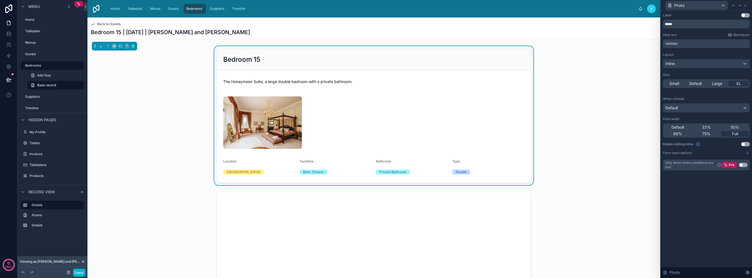
click at [376, 64] on div "Inline" at bounding box center [707, 63] width 86 height 9
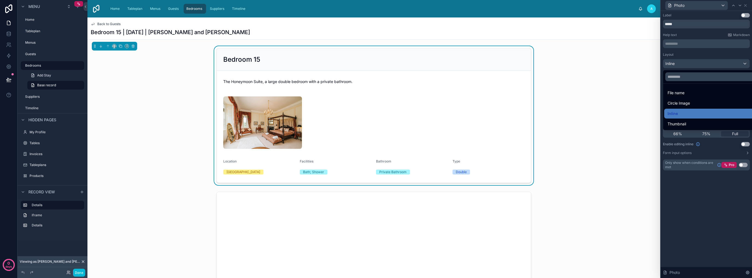
click at [376, 64] on div at bounding box center [706, 139] width 91 height 278
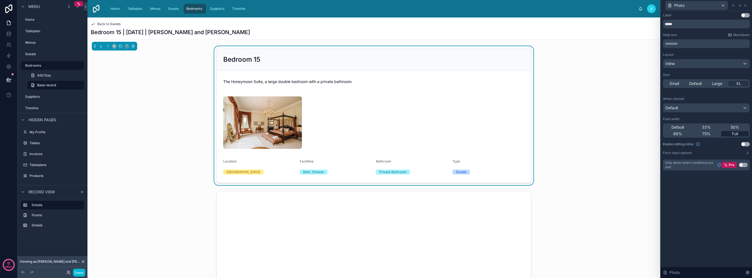
click at [376, 135] on span "Full" at bounding box center [735, 133] width 6 height 5
click at [173, 98] on div "Bedroom 15 The Honeymoon Suite, a large double bedroom with a private bathroom.…" at bounding box center [373, 115] width 573 height 139
click at [218, 5] on div "Suppliers" at bounding box center [218, 8] width 18 height 9
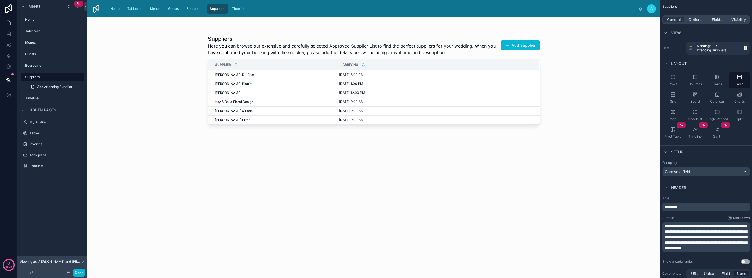
click at [376, 75] on div at bounding box center [374, 144] width 350 height 254
click at [371, 74] on div "[DATE] 6:00 PM [DATE] 6:00 PM" at bounding box center [436, 75] width 194 height 4
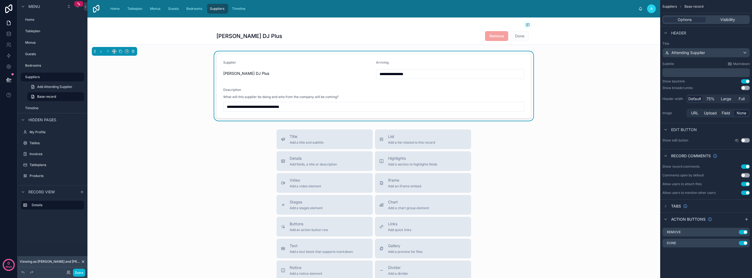
click at [376, 88] on button "Use setting" at bounding box center [745, 88] width 9 height 4
click at [376, 36] on span "Done" at bounding box center [520, 35] width 19 height 5
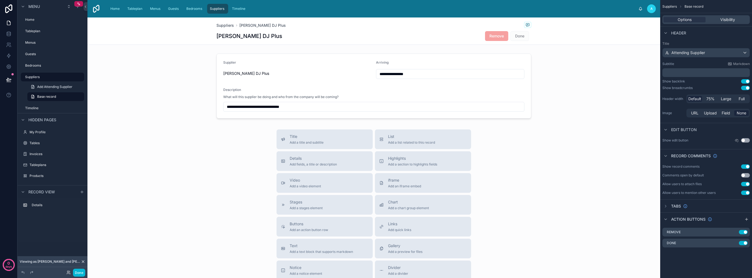
click at [376, 165] on button "Use setting" at bounding box center [745, 167] width 9 height 4
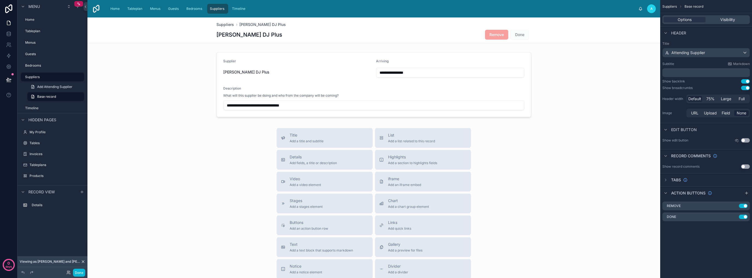
click at [376, 140] on button "Use setting" at bounding box center [745, 140] width 9 height 4
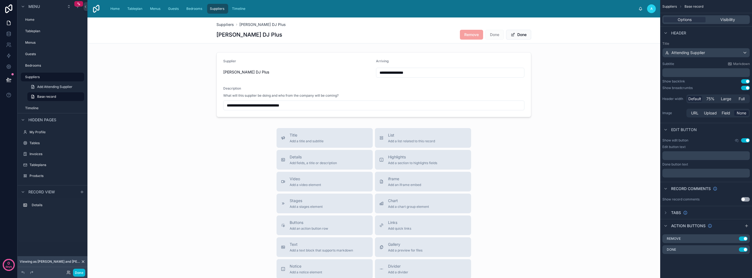
click at [376, 140] on button "Use setting" at bounding box center [745, 140] width 9 height 4
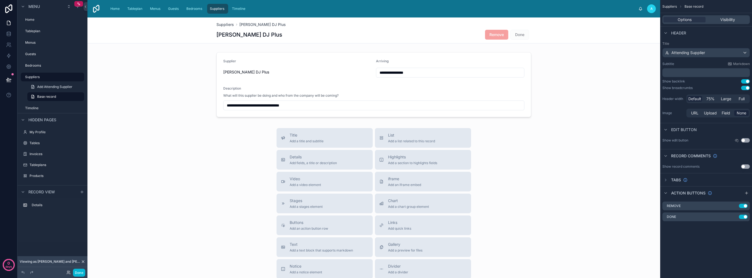
click at [376, 82] on button "Use setting" at bounding box center [745, 81] width 9 height 4
click at [376, 87] on button "Use setting" at bounding box center [745, 88] width 9 height 4
click at [221, 8] on span "Suppliers" at bounding box center [217, 9] width 14 height 4
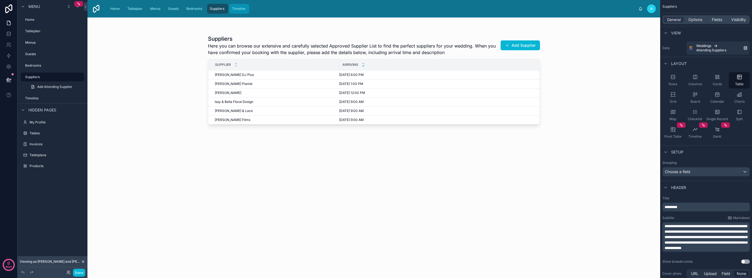
click at [241, 8] on span "Timeline" at bounding box center [238, 9] width 13 height 4
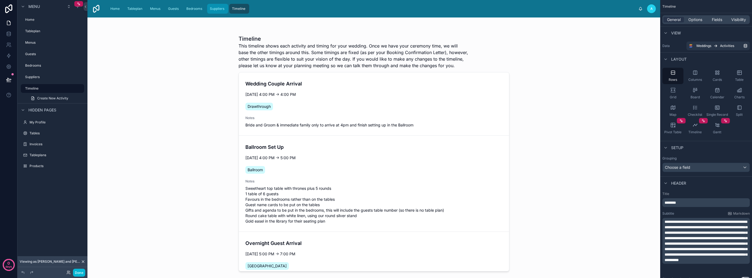
click at [211, 10] on span "Suppliers" at bounding box center [217, 9] width 14 height 4
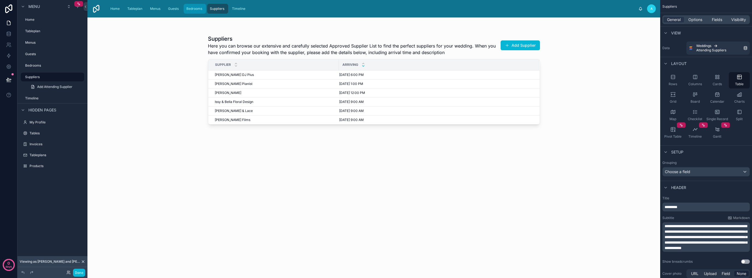
click at [196, 9] on span "Bedrooms" at bounding box center [194, 9] width 16 height 4
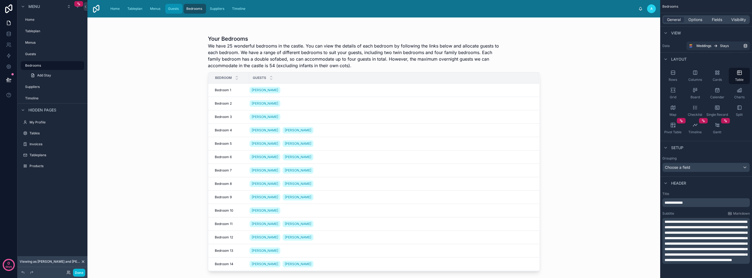
click at [181, 8] on div "Guests" at bounding box center [174, 8] width 14 height 9
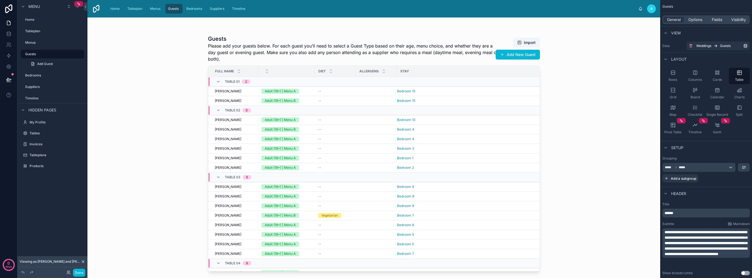
click at [166, 10] on link "Guests" at bounding box center [173, 9] width 17 height 10
click at [154, 10] on span "Menus" at bounding box center [155, 9] width 10 height 4
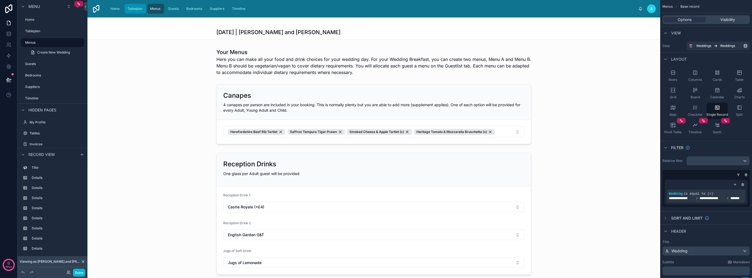
click at [139, 10] on span "Tableplan" at bounding box center [134, 9] width 15 height 4
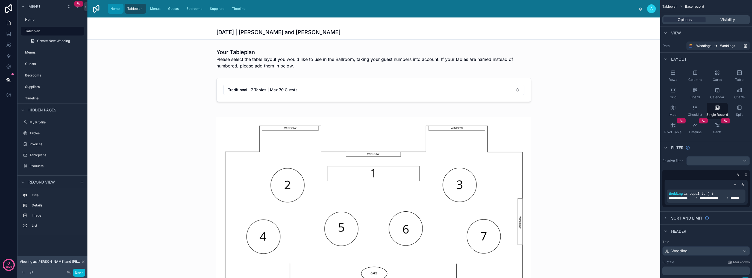
click at [121, 9] on div "Home" at bounding box center [115, 8] width 13 height 9
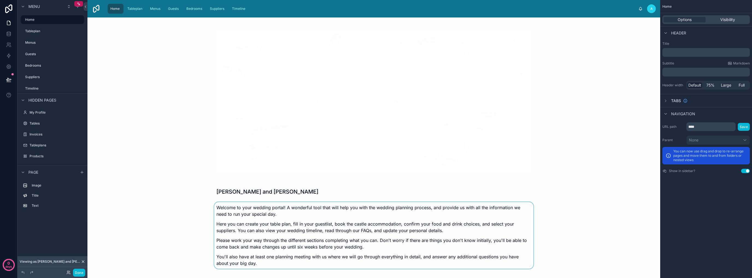
click at [339, 214] on div at bounding box center [374, 237] width 564 height 70
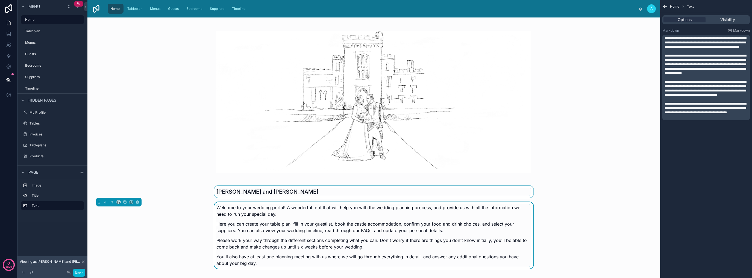
click at [345, 195] on div at bounding box center [374, 192] width 564 height 12
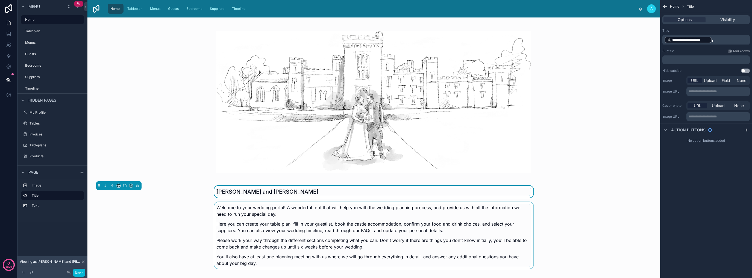
click at [318, 224] on div at bounding box center [374, 237] width 564 height 70
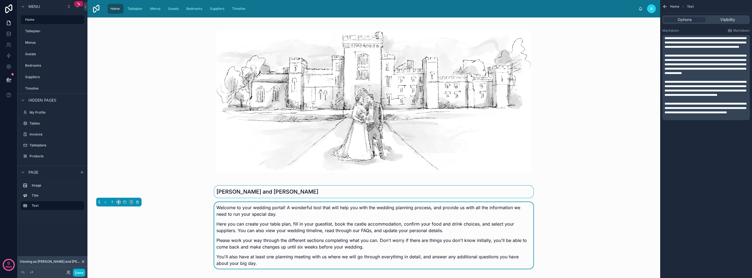
click at [337, 197] on div at bounding box center [374, 192] width 564 height 12
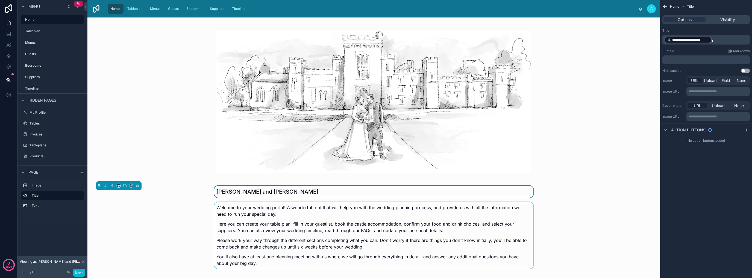
click at [376, 40] on p "**********" at bounding box center [707, 40] width 84 height 8
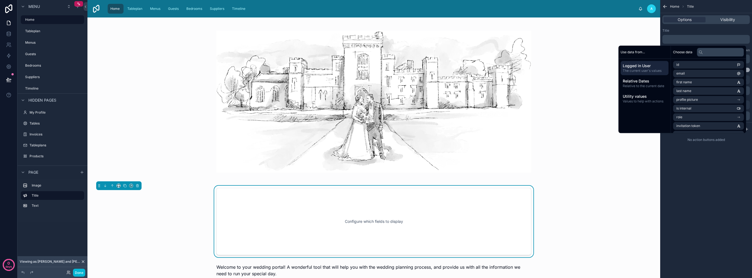
click at [376, 43] on div "﻿" at bounding box center [706, 39] width 87 height 9
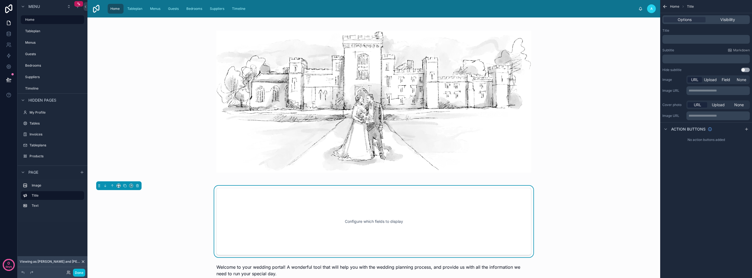
click at [376, 39] on p "﻿" at bounding box center [707, 39] width 84 height 4
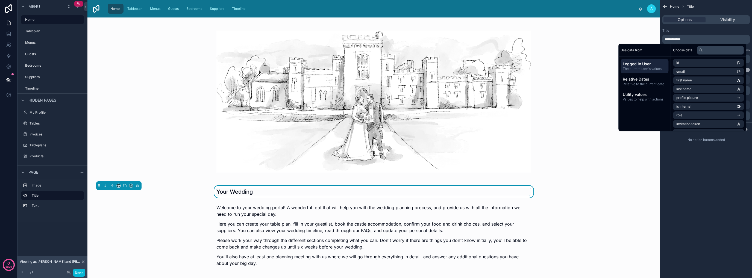
click at [376, 191] on div "**********" at bounding box center [707, 139] width 92 height 278
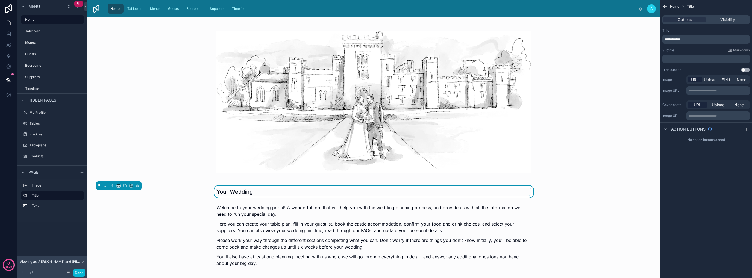
click at [376, 7] on icon "scrollable content" at bounding box center [665, 6] width 5 height 5
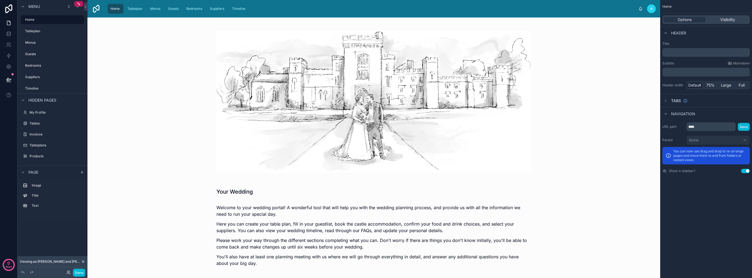
drag, startPoint x: 685, startPoint y: 53, endPoint x: 690, endPoint y: 54, distance: 4.8
click at [376, 54] on p "﻿" at bounding box center [707, 52] width 84 height 5
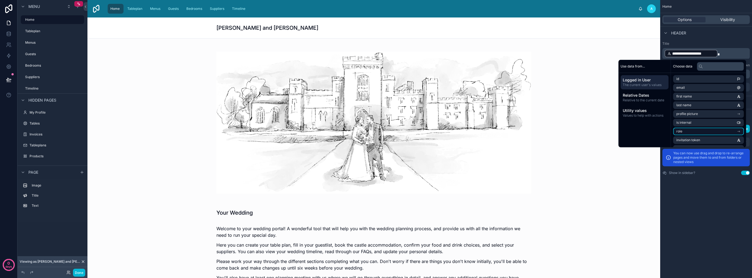
scroll to position [69, 0]
click at [376, 115] on li "Wedding Couple" at bounding box center [708, 115] width 71 height 8
click at [376, 98] on li "Wedding" at bounding box center [708, 98] width 71 height 8
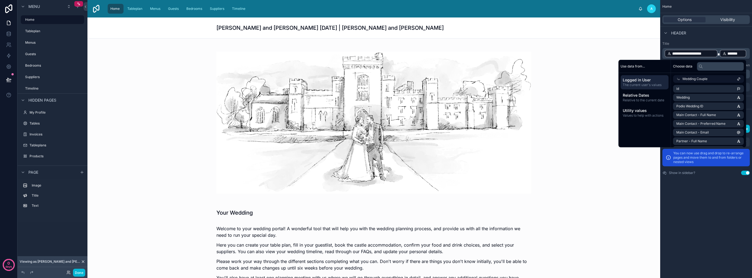
click at [376, 210] on div "**********" at bounding box center [707, 139] width 92 height 278
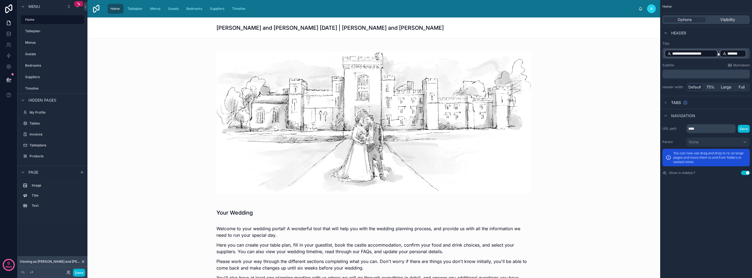
click at [376, 53] on p "**********" at bounding box center [707, 53] width 84 height 9
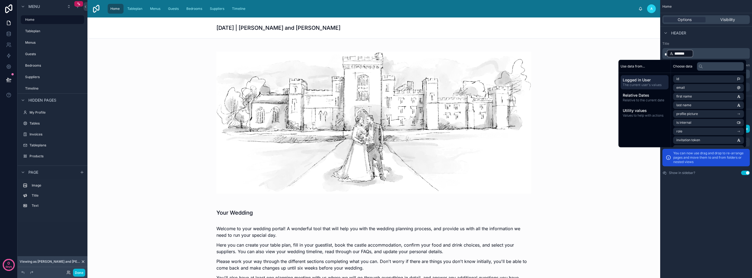
click at [376, 225] on div "Home Options Visibility Header Title ******* ﻿ ﻿ Subtitle Markdown ﻿ Header wid…" at bounding box center [707, 139] width 92 height 278
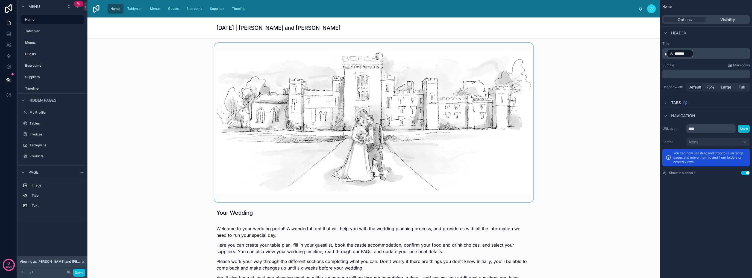
click at [376, 163] on div at bounding box center [374, 123] width 564 height 160
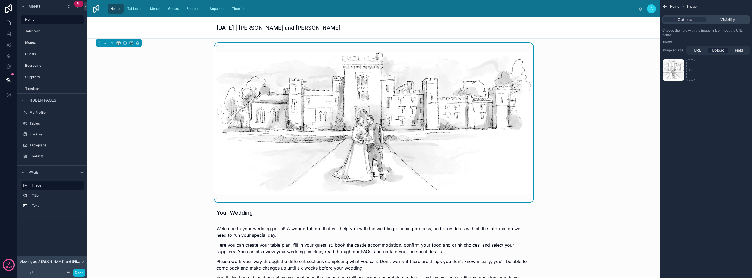
click at [157, 146] on div at bounding box center [374, 123] width 564 height 160
click at [376, 122] on div "Home Image Options Visibility Choose the field with the image link or input the…" at bounding box center [707, 139] width 92 height 278
click at [7, 79] on icon at bounding box center [8, 79] width 5 height 3
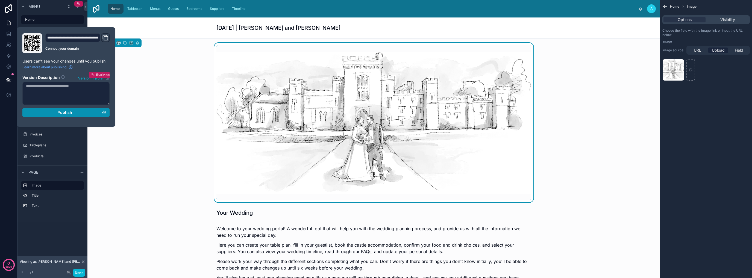
click at [61, 113] on span "Publish" at bounding box center [64, 112] width 15 height 5
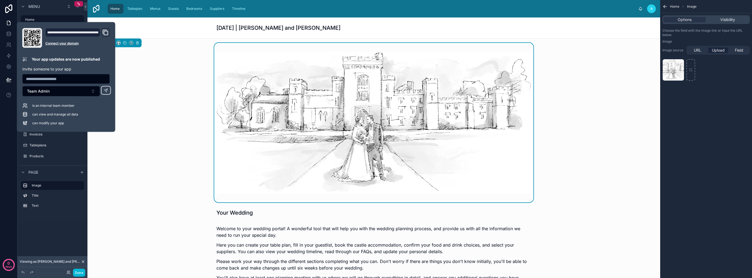
click at [211, 161] on div at bounding box center [374, 123] width 564 height 160
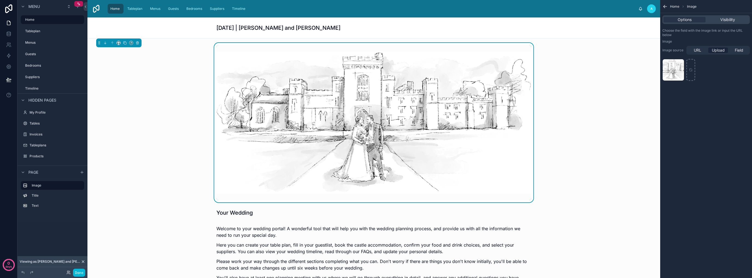
click at [187, 164] on div at bounding box center [374, 123] width 564 height 160
drag, startPoint x: 662, startPoint y: 8, endPoint x: 669, endPoint y: 7, distance: 6.3
click at [376, 8] on div "Home Image" at bounding box center [707, 6] width 92 height 13
click at [376, 7] on icon "scrollable content" at bounding box center [665, 6] width 5 height 5
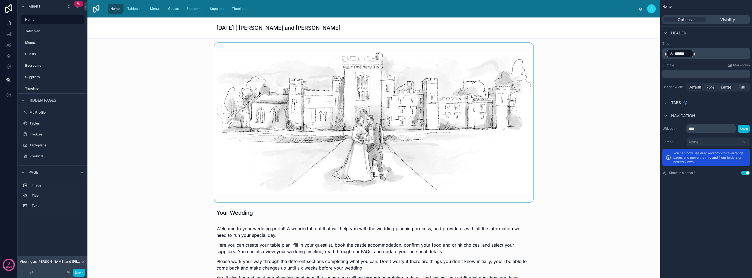
click at [376, 146] on div at bounding box center [374, 123] width 564 height 160
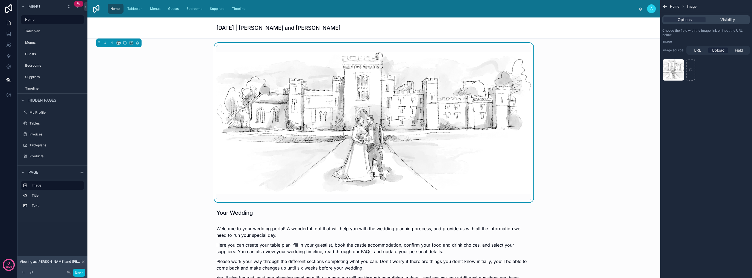
click at [181, 107] on div at bounding box center [374, 123] width 564 height 160
click at [258, 254] on div at bounding box center [374, 258] width 564 height 70
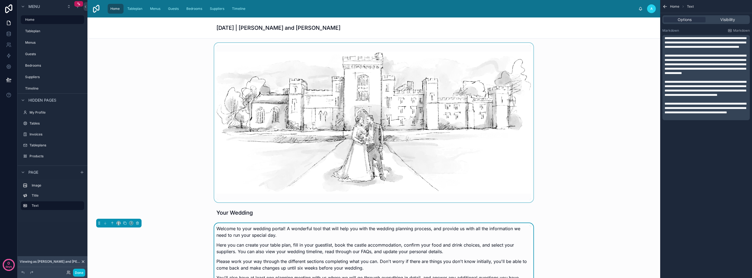
click at [117, 151] on div at bounding box center [374, 123] width 564 height 160
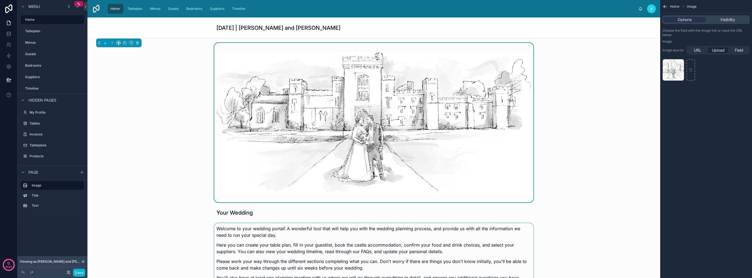
click at [177, 83] on div at bounding box center [374, 123] width 564 height 160
click at [152, 78] on div at bounding box center [374, 123] width 564 height 160
click at [136, 185] on div at bounding box center [374, 123] width 564 height 160
click at [44, 32] on label "Tableplan" at bounding box center [49, 31] width 48 height 4
